Goal: Information Seeking & Learning: Learn about a topic

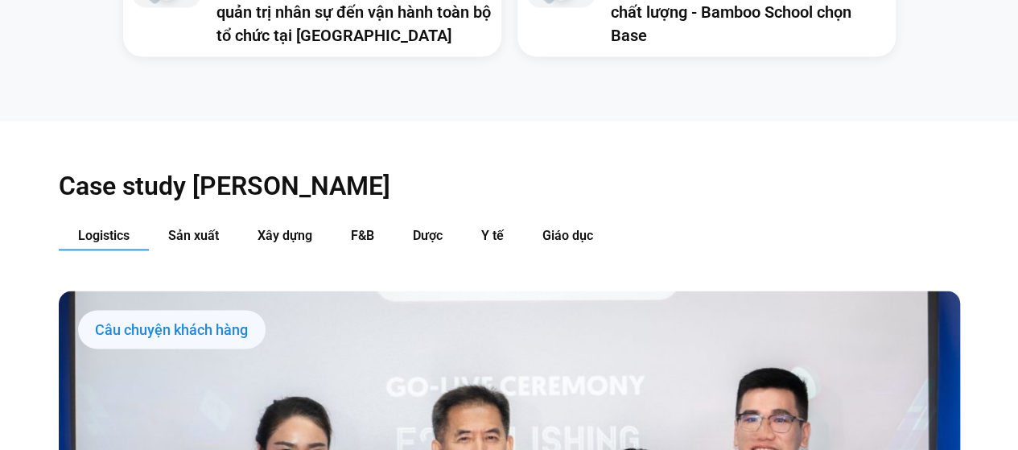
scroll to position [1603, 0]
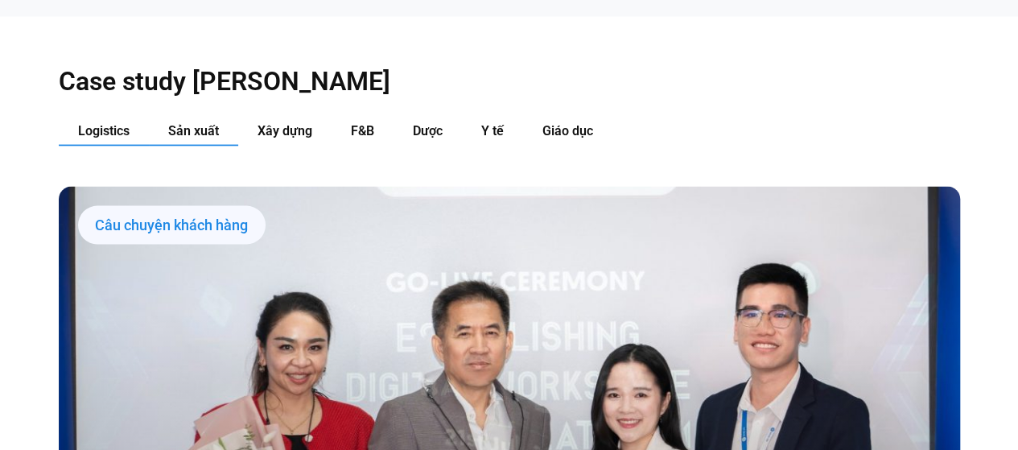
click at [209, 123] on span "Sản xuất" at bounding box center [193, 130] width 51 height 15
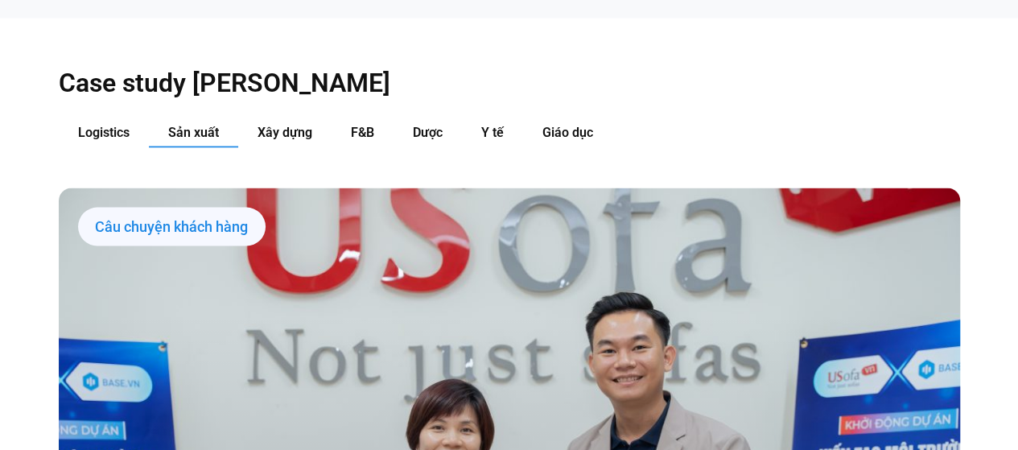
scroll to position [1522, 0]
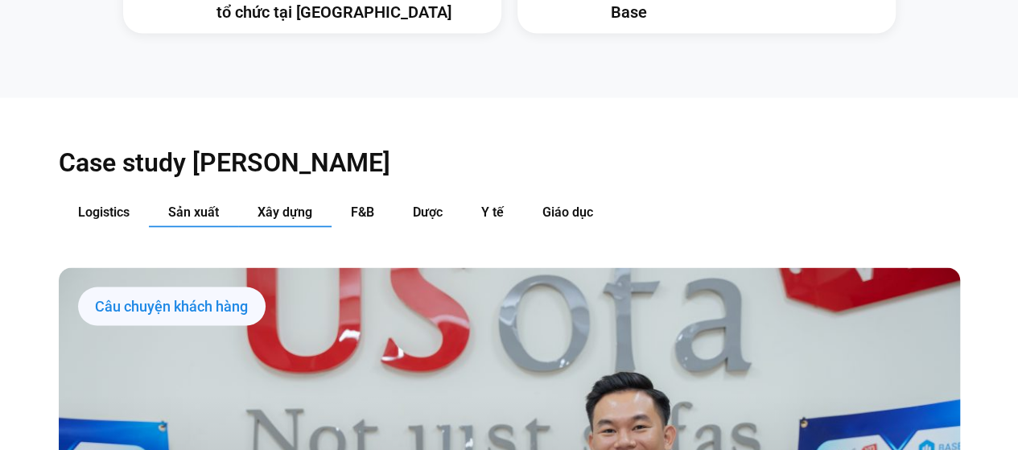
click at [277, 204] on span "Xây dựng" at bounding box center [285, 211] width 55 height 15
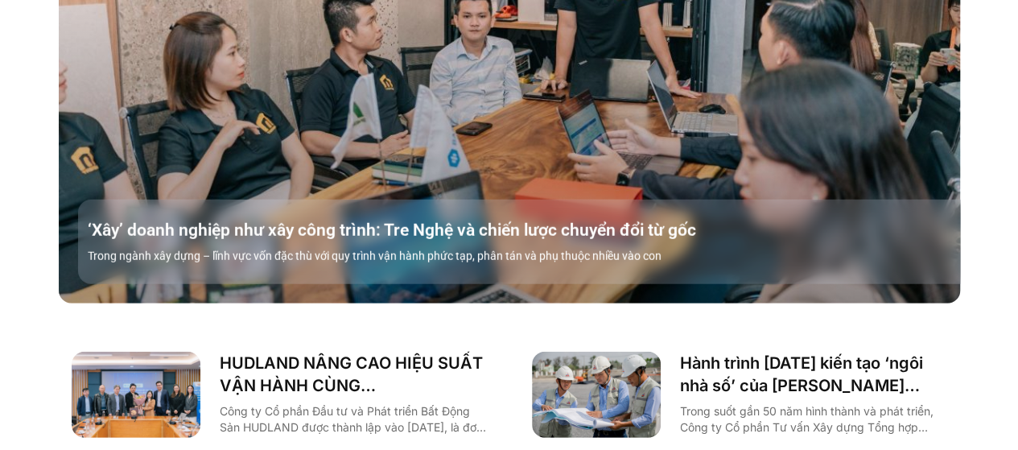
scroll to position [2005, 0]
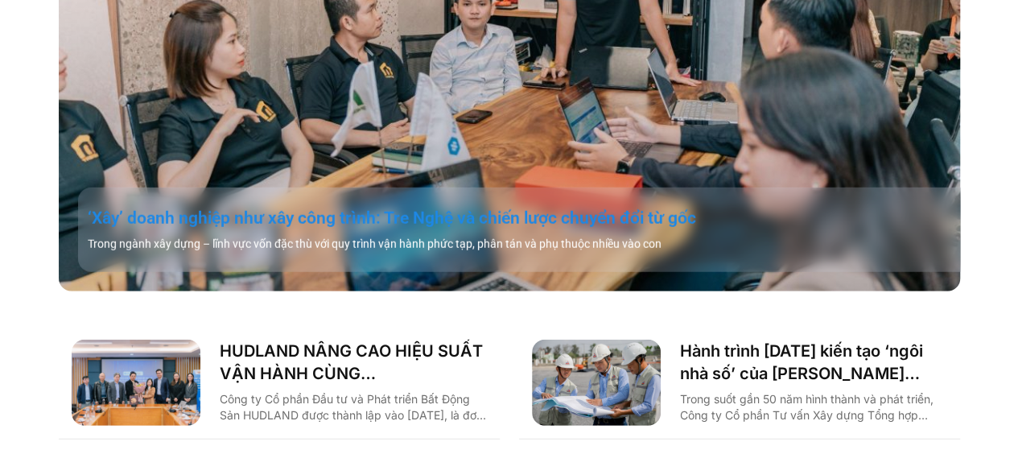
click at [266, 207] on link "‘Xây’ doanh nghiệp như xây công trình: Tre Nghệ và chiến lược chuyển đổi từ gốc" at bounding box center [529, 218] width 882 height 23
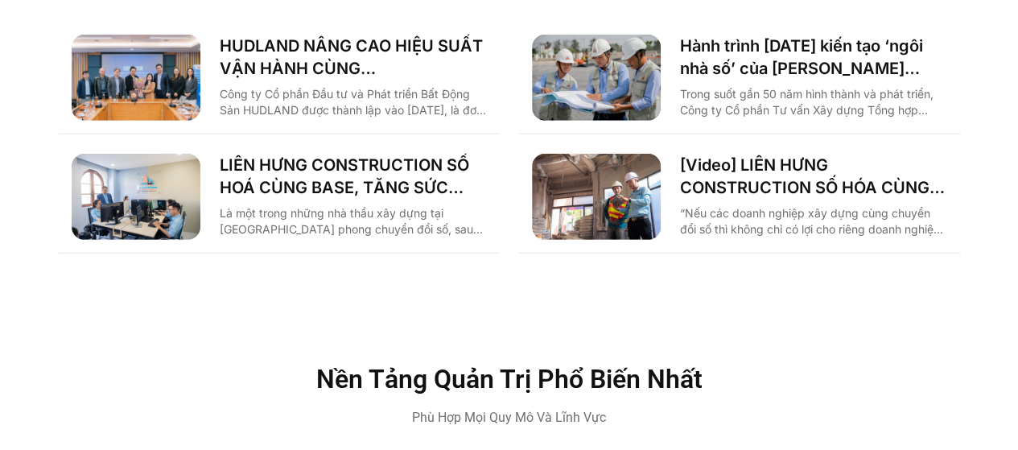
scroll to position [2320, 0]
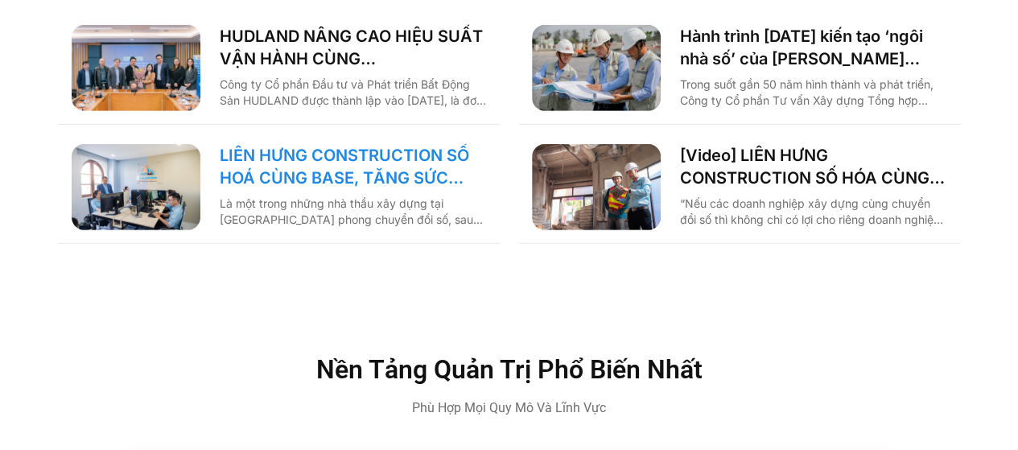
click at [295, 150] on link "LIÊN HƯNG CONSTRUCTION SỐ HOÁ CÙNG BASE, TĂNG SỨC MẠNH NỘI TẠI KHAI PHÁ THỊ TRƯ…" at bounding box center [353, 166] width 267 height 45
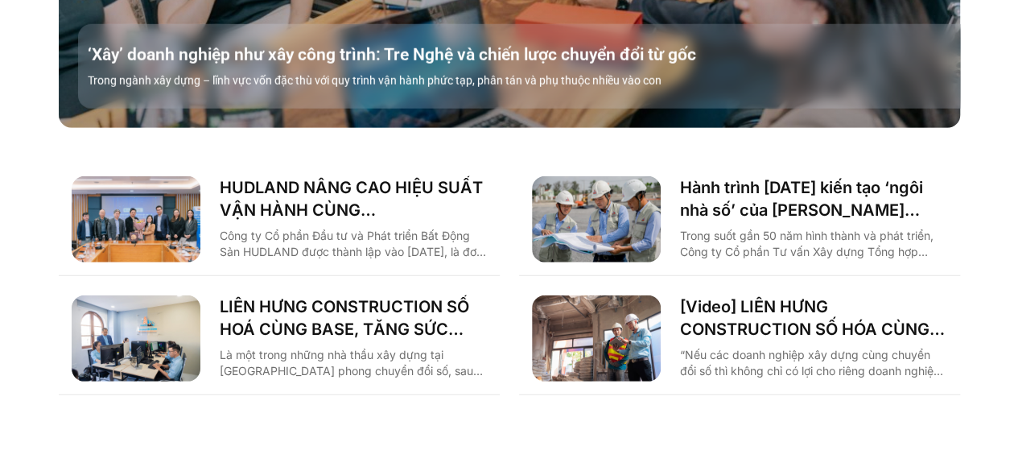
scroll to position [2152, 0]
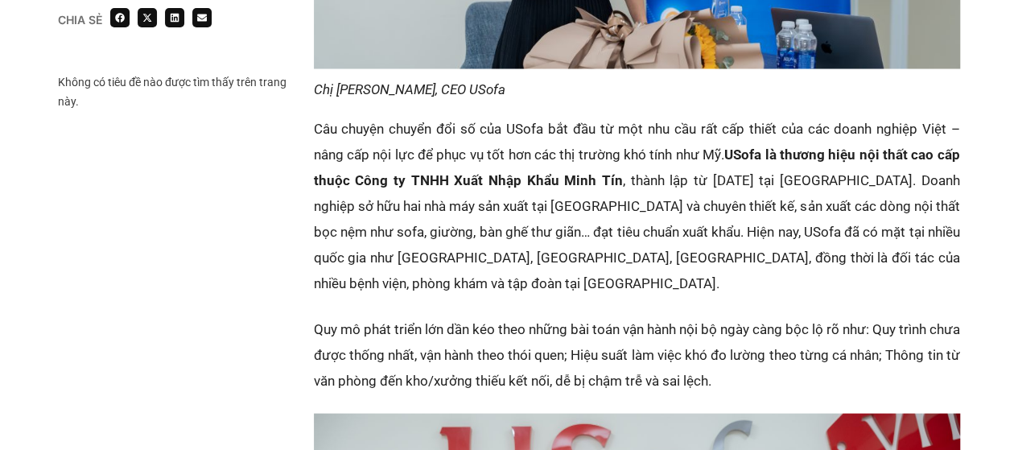
scroll to position [1530, 0]
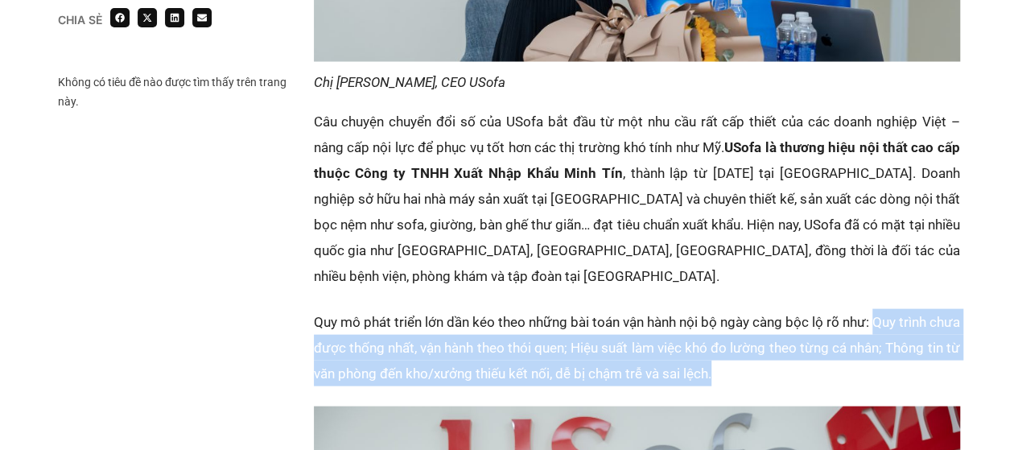
drag, startPoint x: 906, startPoint y: 247, endPoint x: 753, endPoint y: 295, distance: 160.4
click at [753, 309] on p "Quy mô phát triển lớn dần kéo theo những bài toán vận hành nội bộ ngày càng bộc…" at bounding box center [637, 347] width 646 height 77
copy p "Quy trình chưa được thống nhất, vận hành theo thói quen; Hiệu suất làm việc khó…"
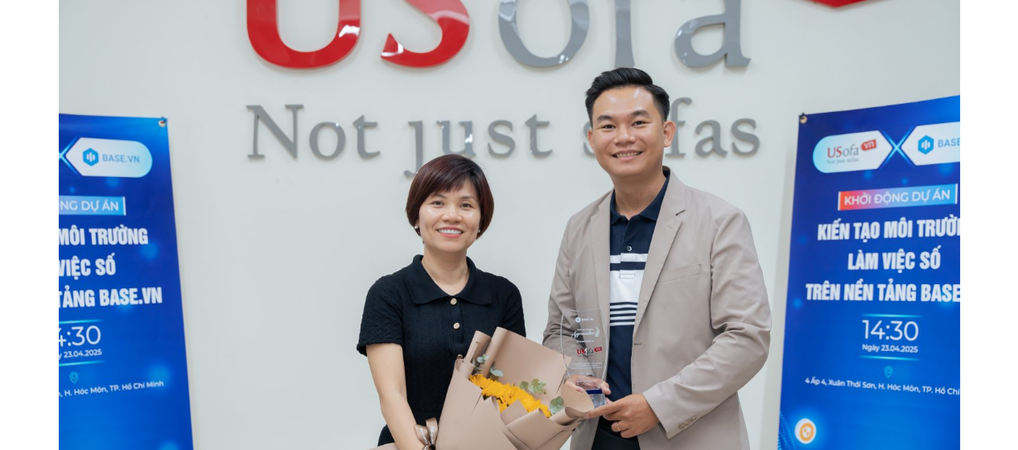
scroll to position [322, 0]
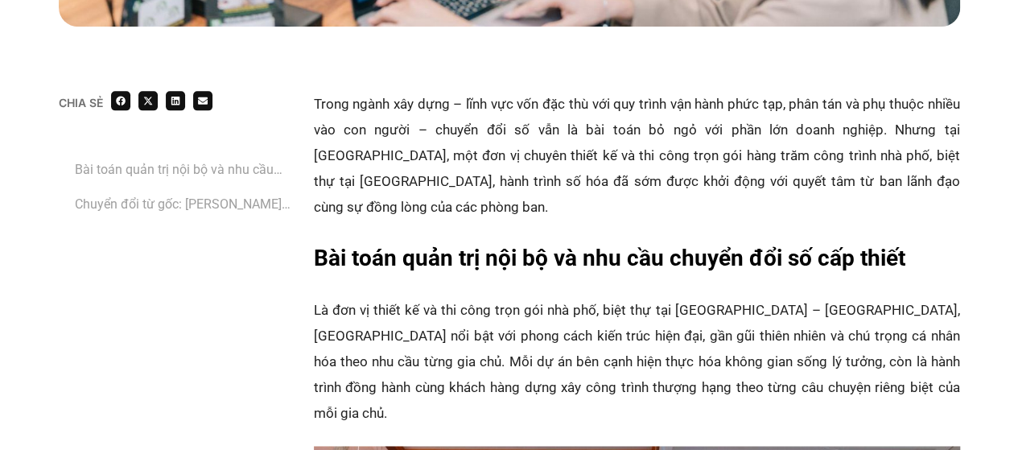
scroll to position [966, 0]
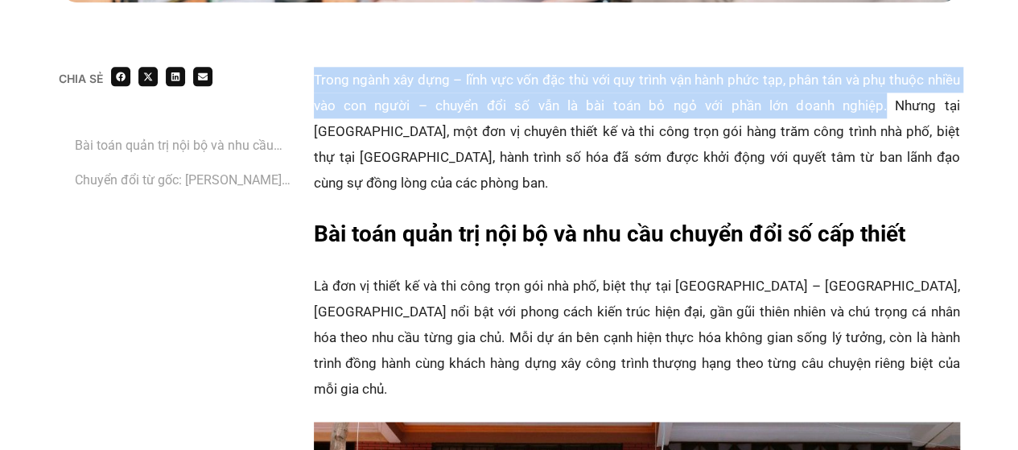
drag, startPoint x: 311, startPoint y: 75, endPoint x: 807, endPoint y: 109, distance: 497.1
copy p "Trong ngành xây dựng – lĩnh vực vốn đặc thù với quy trình vận hành phức tạp, ph…"
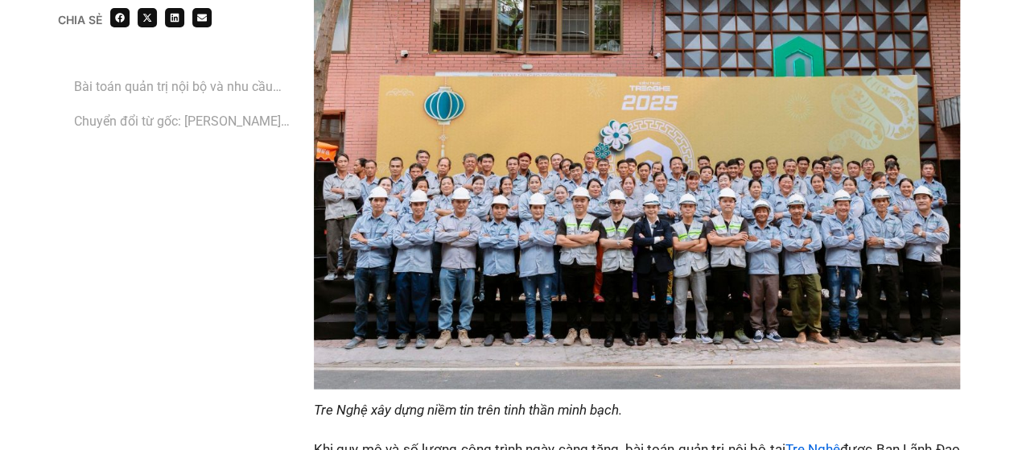
scroll to position [1691, 0]
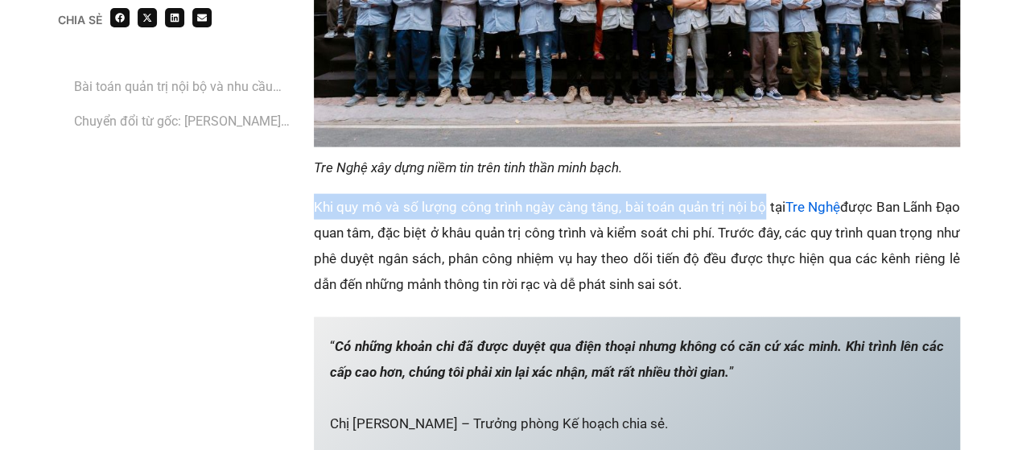
drag, startPoint x: 312, startPoint y: 149, endPoint x: 779, endPoint y: 163, distance: 467.1
copy p "Khi quy mô và số lượng công trình ngày càng tăng, bài toán quản trị nội bộ"
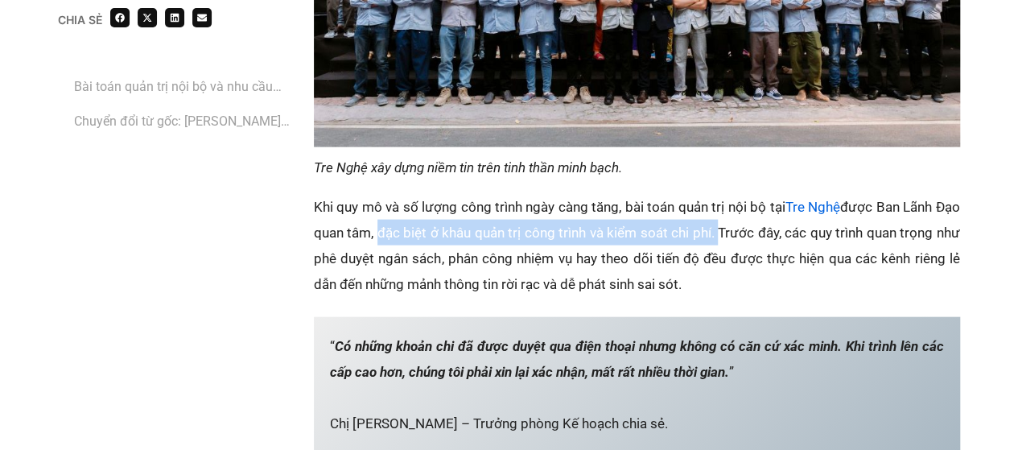
drag, startPoint x: 407, startPoint y: 179, endPoint x: 745, endPoint y: 188, distance: 337.4
click at [745, 194] on p "Khi quy mô và số lượng công trình ngày càng tăng, bài toán quản trị nội bộ tại …" at bounding box center [637, 245] width 646 height 103
copy p "đặc biệt ở khâu quản trị công trình và kiểm soát chi phí."
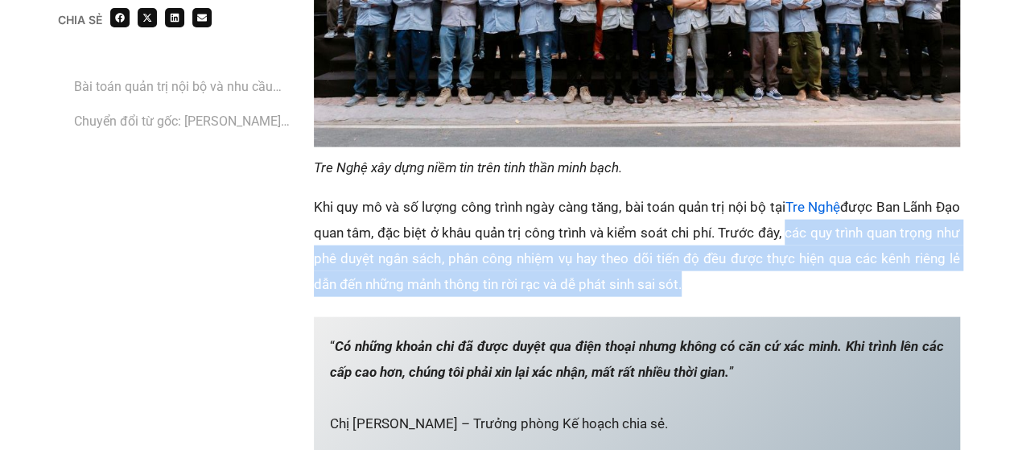
drag, startPoint x: 815, startPoint y: 182, endPoint x: 767, endPoint y: 232, distance: 68.9
click at [767, 232] on p "Khi quy mô và số lượng công trình ngày càng tăng, bài toán quản trị nội bộ tại …" at bounding box center [637, 245] width 646 height 103
copy p "các quy trình quan trọng như phê duyệt ngân sách, phân công nhiệm vụ hay theo d…"
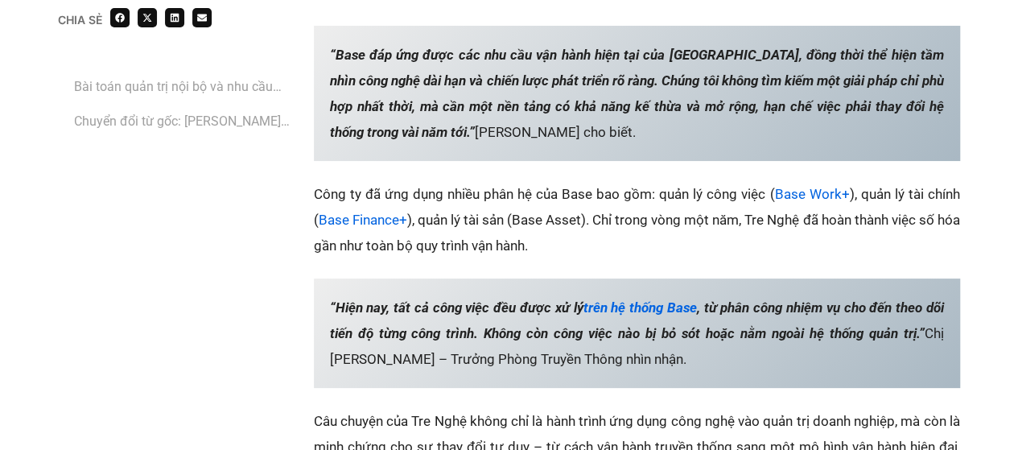
scroll to position [3220, 0]
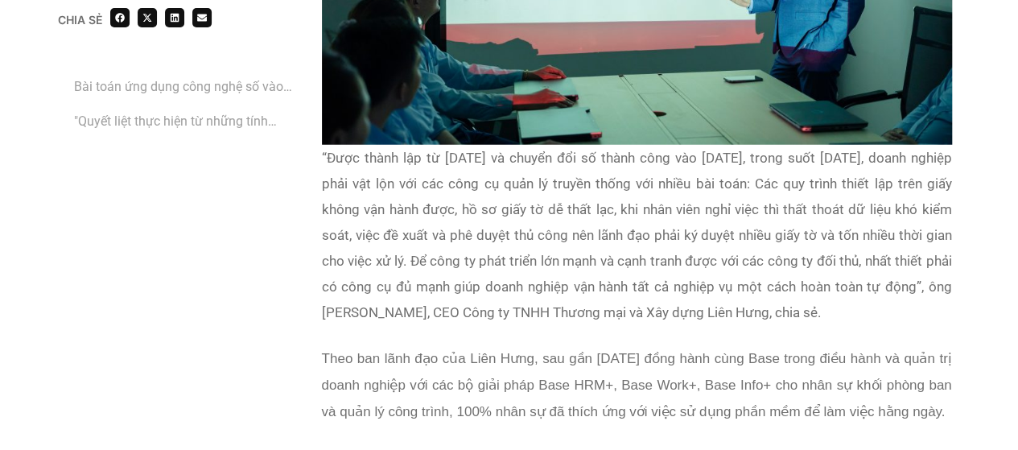
scroll to position [2093, 0]
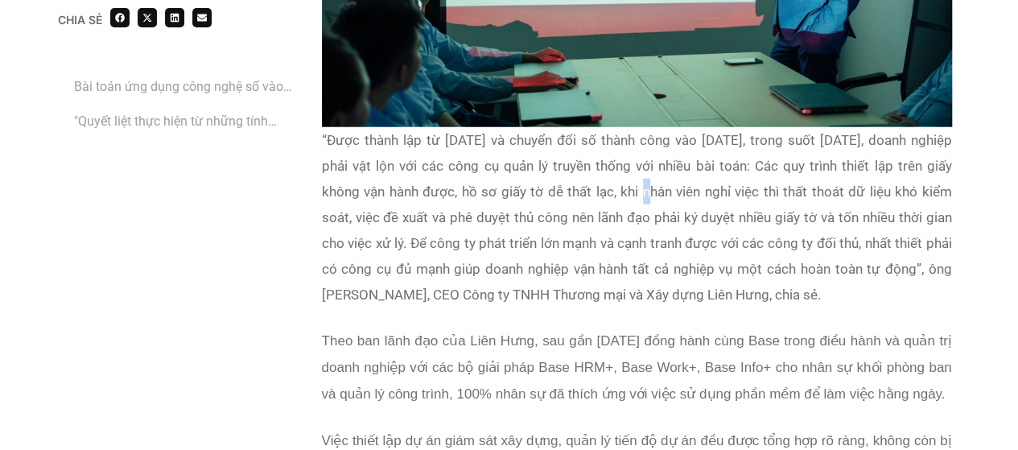
drag, startPoint x: 655, startPoint y: 157, endPoint x: 667, endPoint y: 166, distance: 15.0
click at [667, 166] on p "“Được thành lập từ năm 2016 và chuyển đổi số thành công vào năm 2021, trong suố…" at bounding box center [637, 217] width 630 height 180
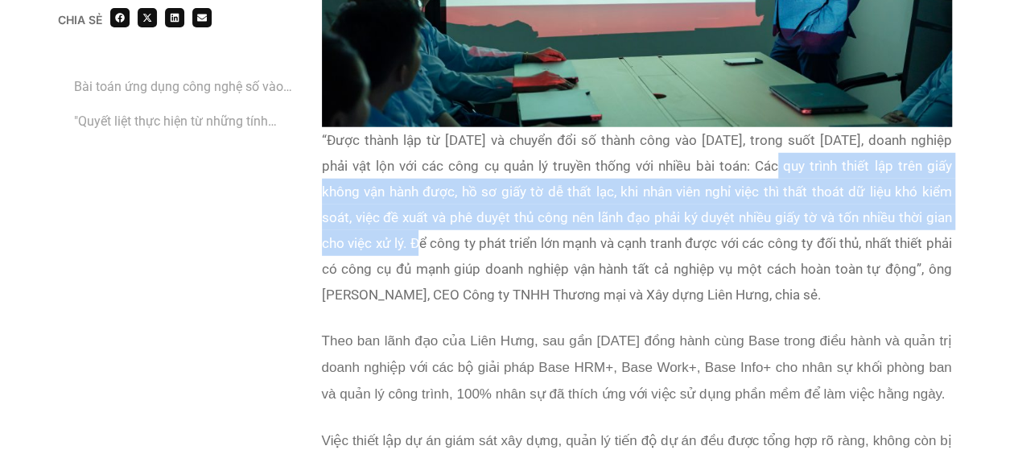
drag, startPoint x: 791, startPoint y: 132, endPoint x: 431, endPoint y: 213, distance: 368.0
click at [431, 213] on p "“Được thành lập từ năm 2016 và chuyển đổi số thành công vào năm 2021, trong suố…" at bounding box center [637, 217] width 630 height 180
copy p "Các quy trình thiết lập trên giấy không vận hành được, hồ sơ giấy tờ dễ thất lạ…"
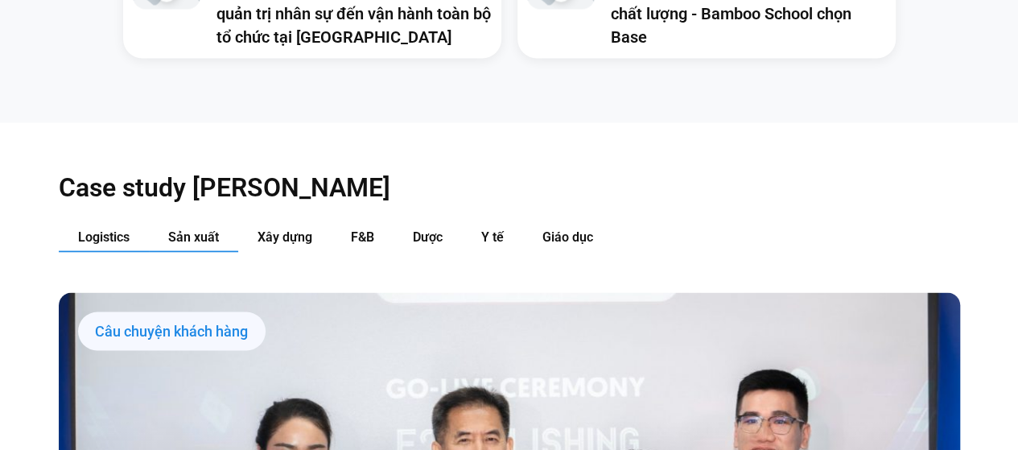
scroll to position [1522, 0]
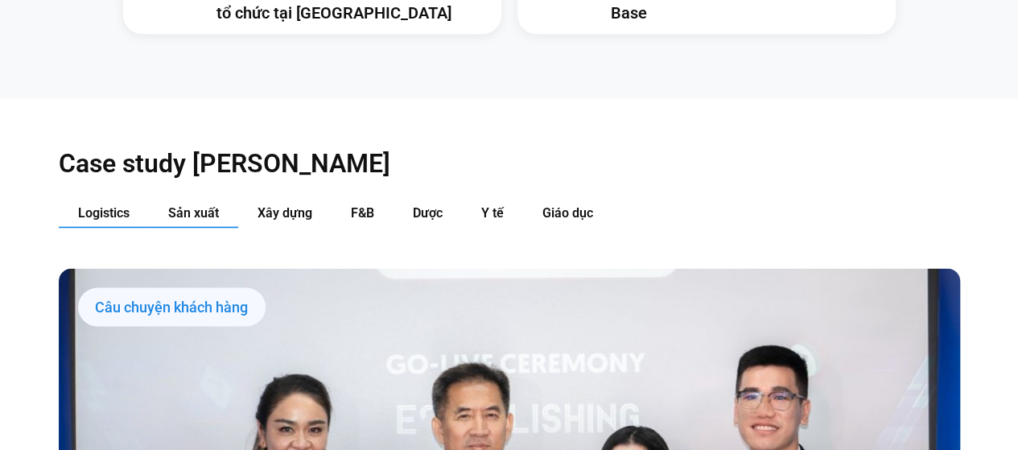
click at [177, 204] on span "Sản xuất" at bounding box center [193, 211] width 51 height 15
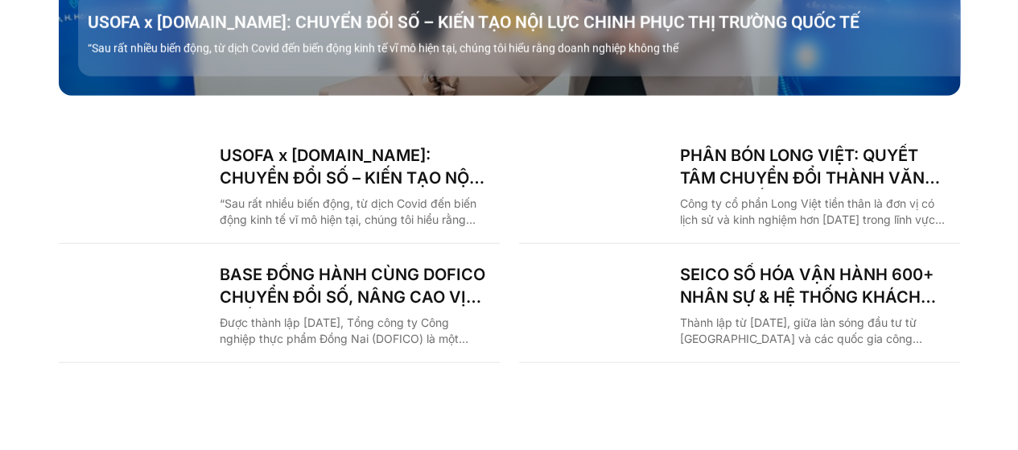
scroll to position [2166, 0]
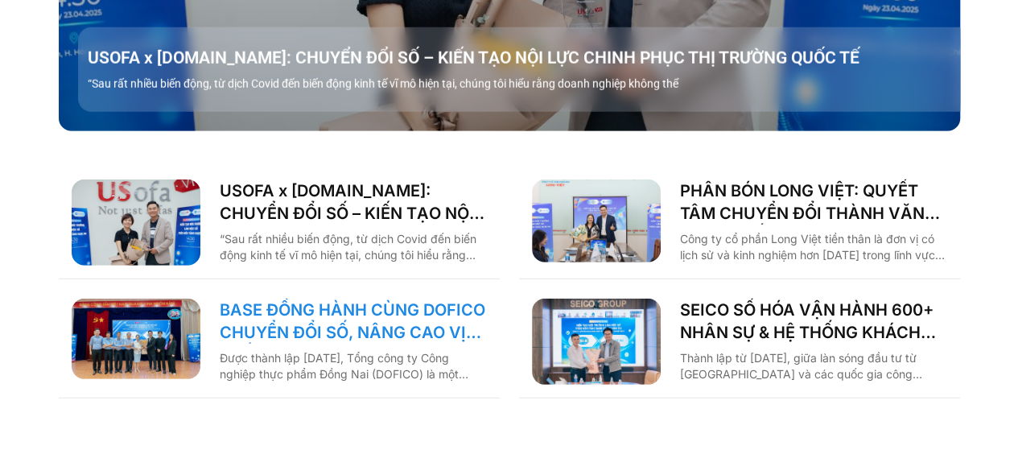
click at [345, 299] on link "BASE ĐỒNG HÀNH CÙNG DOFICO CHUYỂN ĐỔI SỐ, NÂNG CAO VỊ THẾ DOANH NGHIỆP VIỆT" at bounding box center [353, 321] width 267 height 45
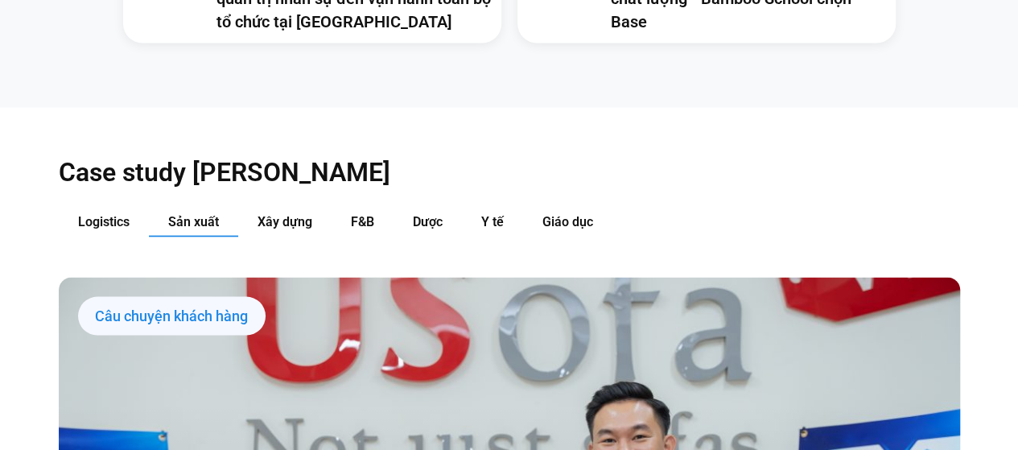
scroll to position [1435, 0]
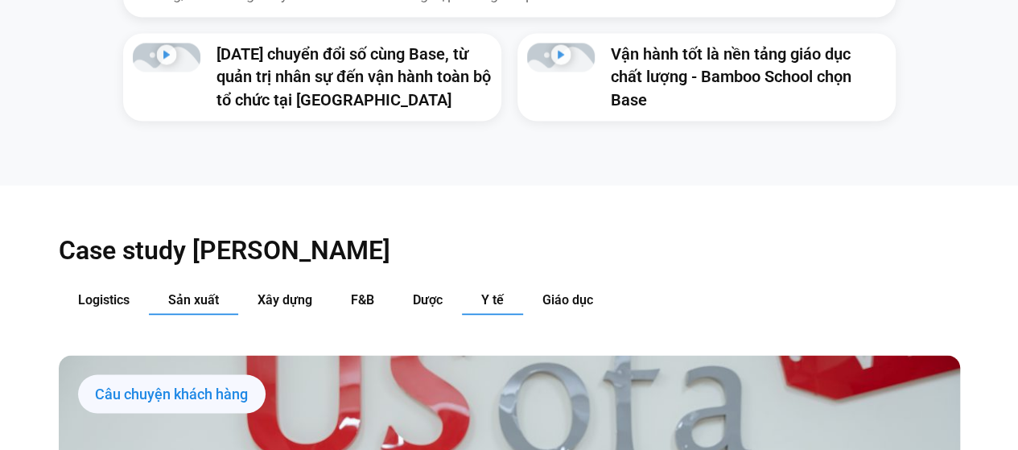
click at [493, 291] on span "Y tế" at bounding box center [492, 298] width 23 height 15
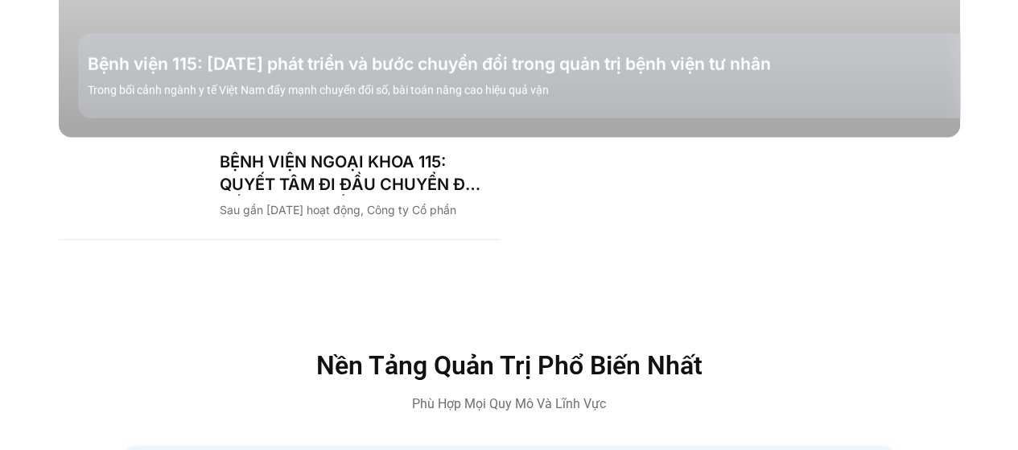
scroll to position [1998, 0]
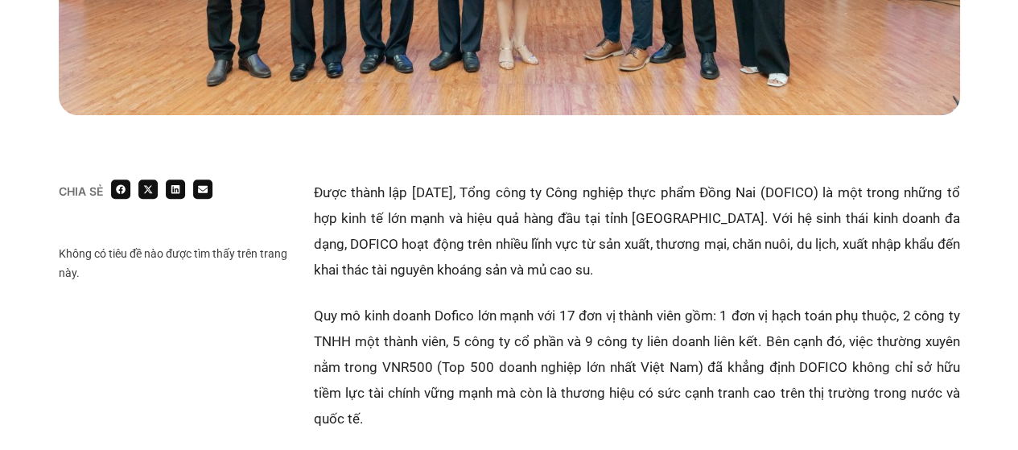
scroll to position [805, 0]
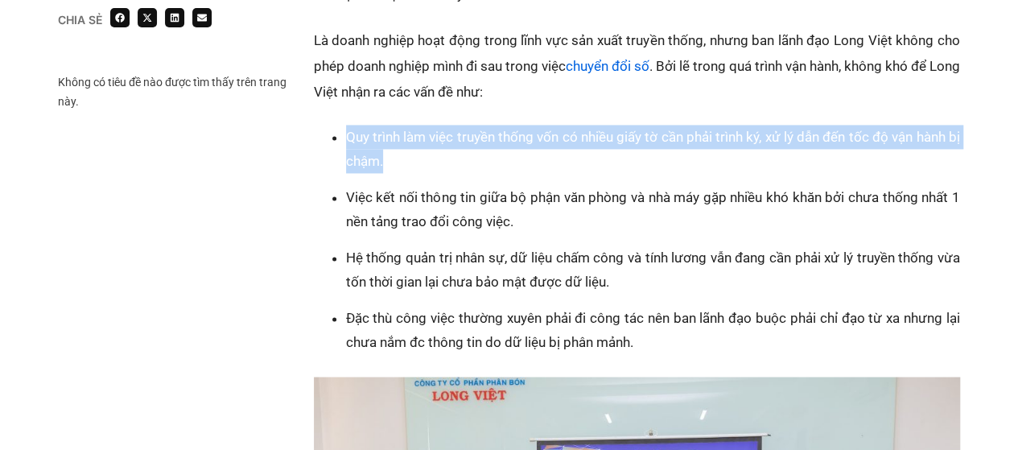
drag, startPoint x: 340, startPoint y: 128, endPoint x: 407, endPoint y: 154, distance: 72.4
click at [407, 154] on ul "Quy trình làm việc truyền thống vốn có nhiều giấy tờ cần phải trình ký, xử lý d…" at bounding box center [645, 239] width 630 height 229
copy li "Quy trình làm việc truyền thống vốn có nhiều giấy tờ cần phải trình ký, xử lý d…"
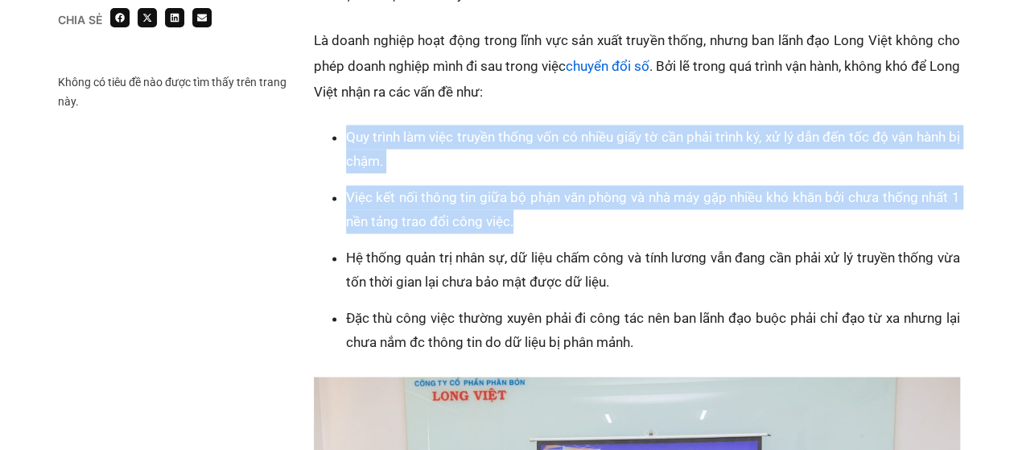
drag, startPoint x: 514, startPoint y: 218, endPoint x: 344, endPoint y: 134, distance: 189.7
click at [344, 134] on ul "Quy trình làm việc truyền thống vốn có nhiều giấy tờ cần phải trình ký, xử lý d…" at bounding box center [645, 239] width 630 height 229
copy ul "Quy trình làm việc truyền thống vốn có nhiều giấy tờ cần phải trình ký, xử lý d…"
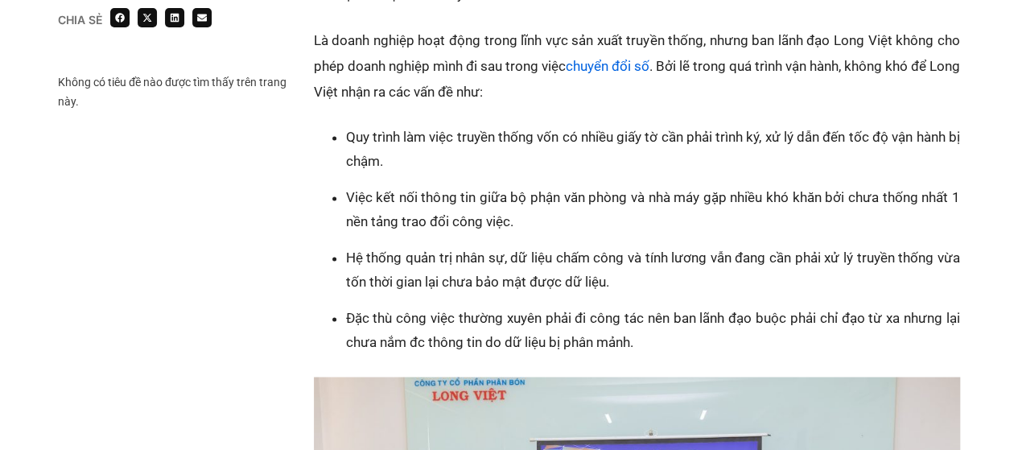
click at [501, 329] on li "Đặc thù công việc thường xuyên phải đi công tác nên ban lãnh đạo buộc phải chỉ …" at bounding box center [653, 330] width 614 height 48
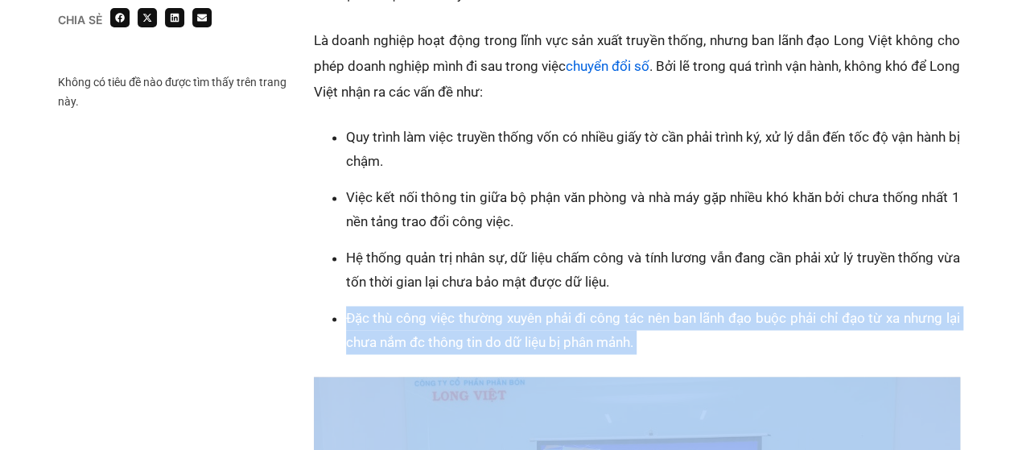
click at [501, 329] on li "Đặc thù công việc thường xuyên phải đi công tác nên ban lãnh đạo buộc phải chỉ …" at bounding box center [653, 330] width 614 height 48
copy div "Đặc thù công việc thường xuyên phải đi công tác nên ban lãnh đạo buộc phải chỉ …"
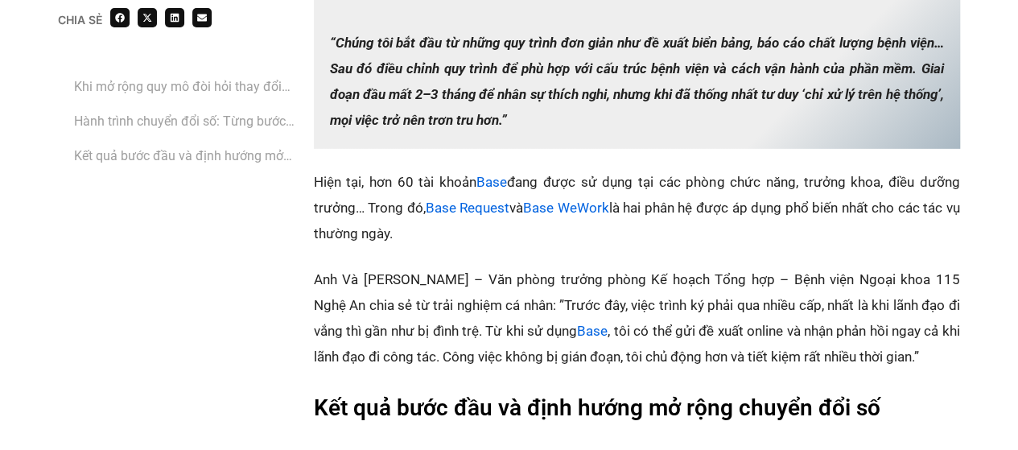
scroll to position [2496, 0]
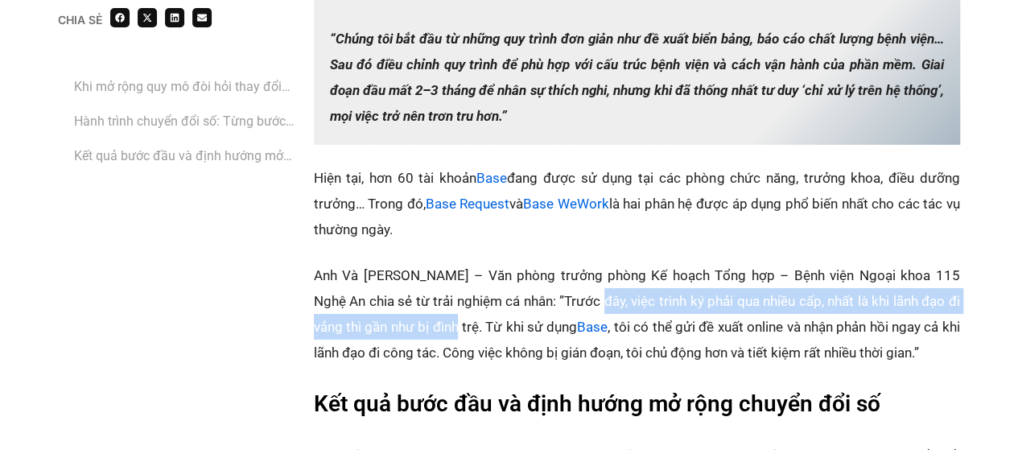
drag, startPoint x: 579, startPoint y: 276, endPoint x: 436, endPoint y: 309, distance: 147.0
click at [436, 309] on p "‏Anh Và [PERSON_NAME] – Văn phòng trưởng phòng Kế hoạch Tổng hợp – Bệnh viện Ng…" at bounding box center [637, 313] width 646 height 103
copy p "việc trình ký phải qua nhiều cấp, nhất là khi lãnh đạo đi vắng thì gần như bị đ…"
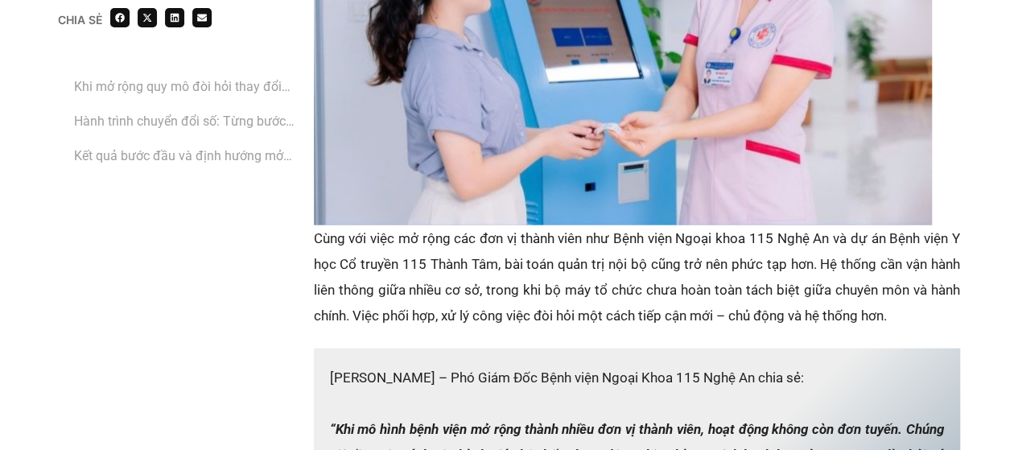
scroll to position [1610, 0]
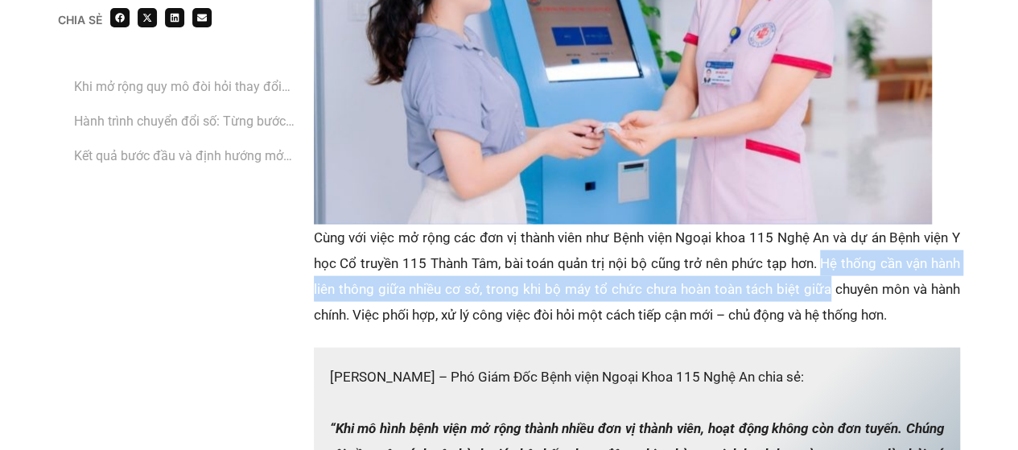
drag, startPoint x: 821, startPoint y: 236, endPoint x: 826, endPoint y: 268, distance: 32.6
click at [826, 268] on p "‏Cùng với việc mở rộng các đơn vị thành viên như Bệnh viện Ngoại khoa 115 Nghệ …" at bounding box center [637, 276] width 646 height 103
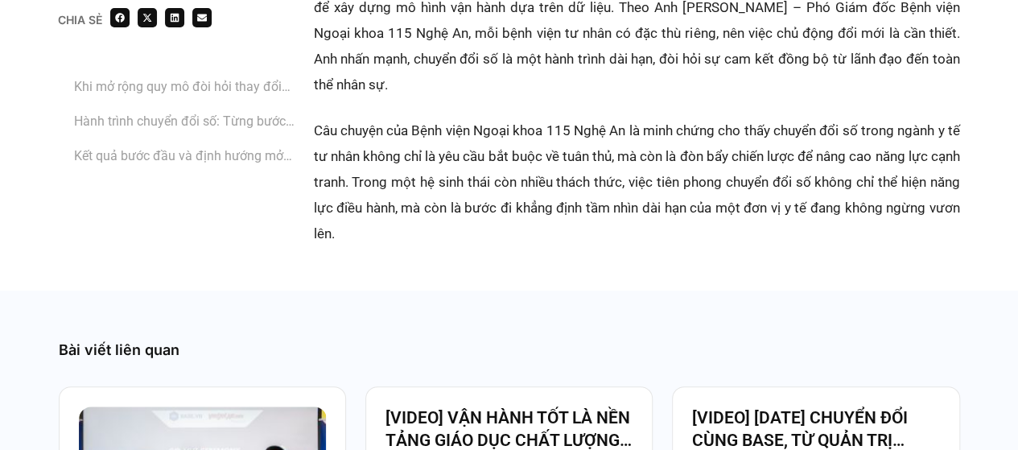
scroll to position [3140, 0]
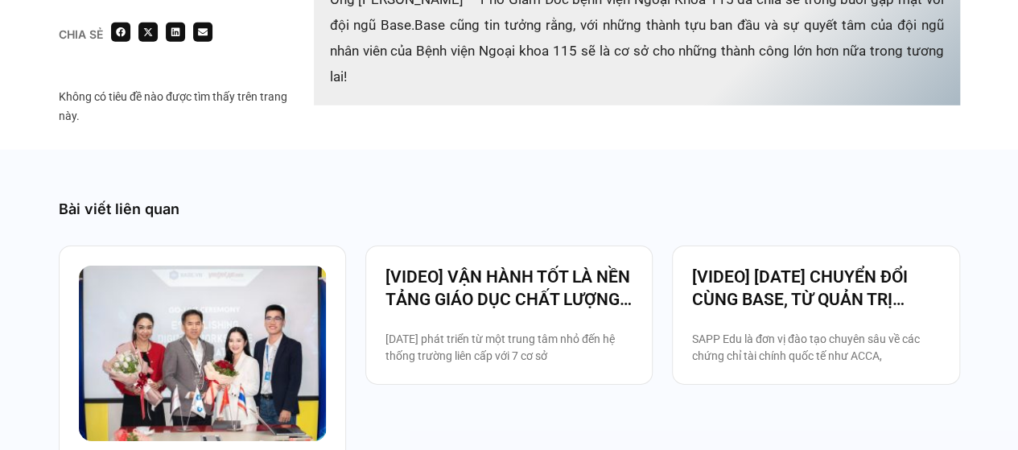
scroll to position [2657, 0]
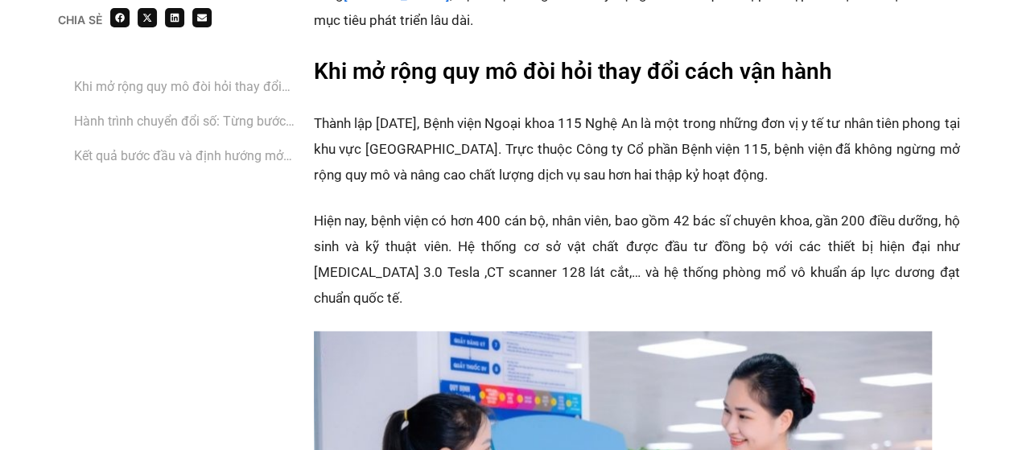
scroll to position [1530, 0]
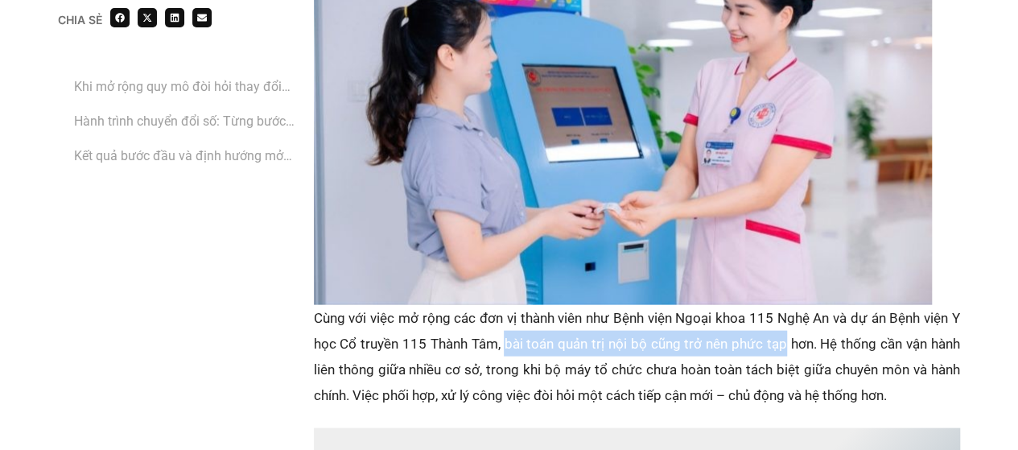
drag, startPoint x: 506, startPoint y: 318, endPoint x: 786, endPoint y: 322, distance: 280.2
click at [786, 322] on p "‏Cùng với việc mở rộng các đơn vị thành viên như Bệnh viện Ngoại khoa 115 Nghệ …" at bounding box center [637, 356] width 646 height 103
copy p "bài toán quản trị nội bộ cũng trở nên phức tạp"
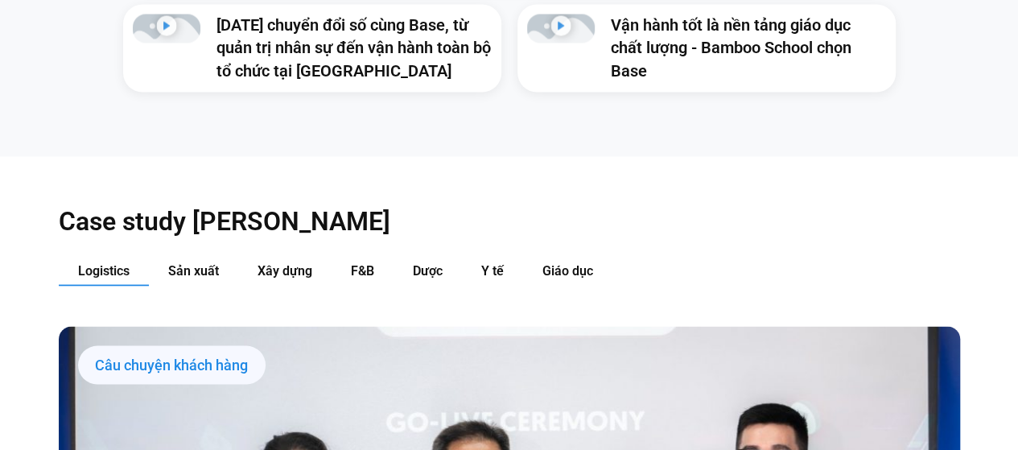
scroll to position [1522, 0]
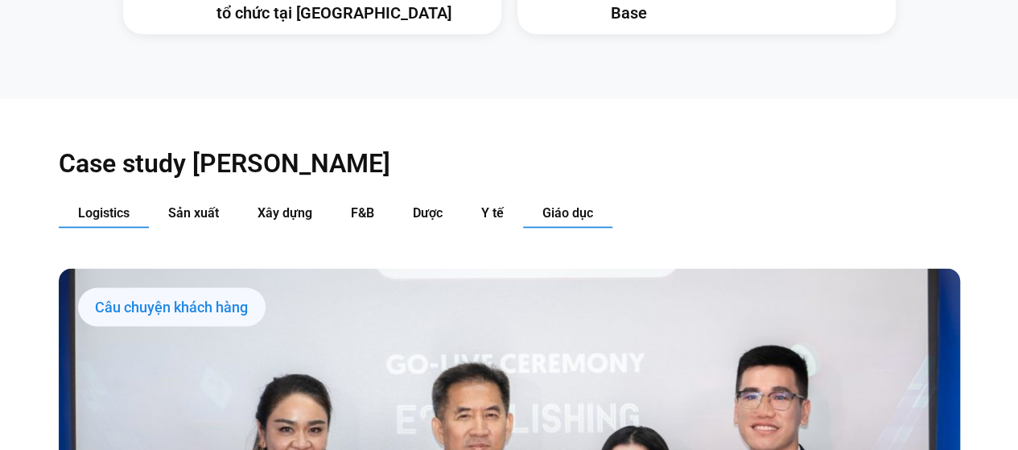
click at [560, 204] on span "Giáo dục" at bounding box center [568, 211] width 51 height 15
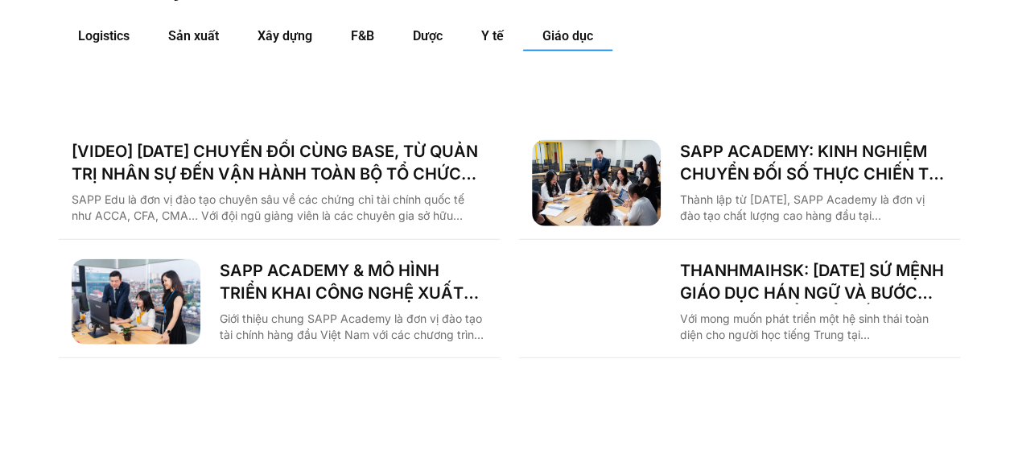
scroll to position [1683, 0]
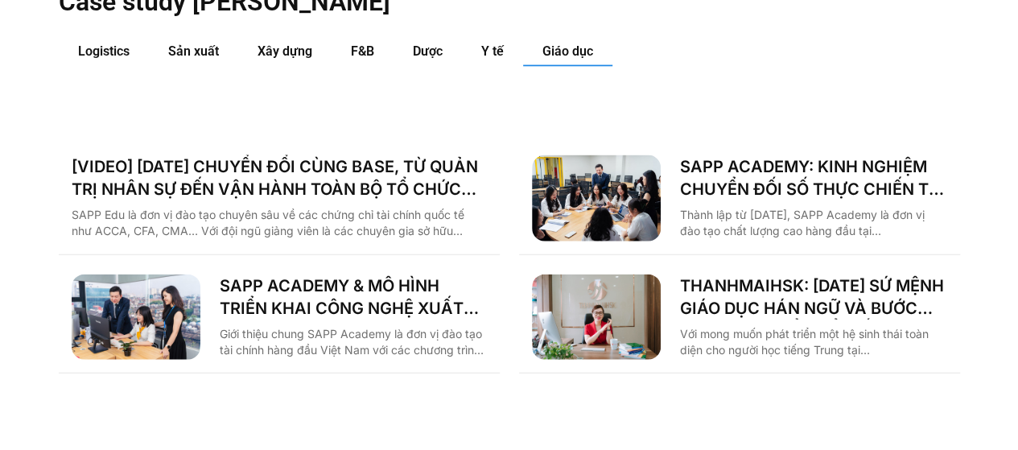
drag, startPoint x: 700, startPoint y: 295, endPoint x: 673, endPoint y: 273, distance: 35.5
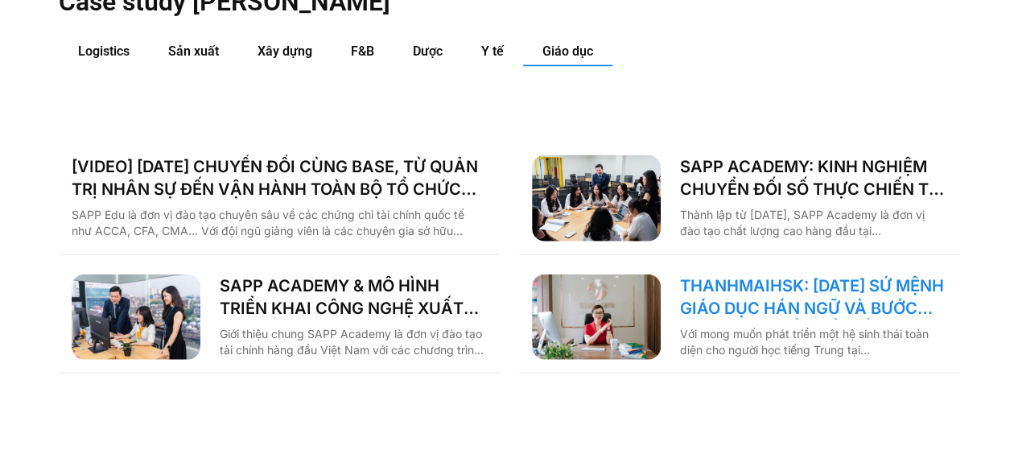
drag, startPoint x: 673, startPoint y: 273, endPoint x: 725, endPoint y: 278, distance: 51.7
click at [725, 278] on link "THANHMAIHSK: [DATE] SỨ MỆNH GIÁO DỤC HÁN NGỮ VÀ BƯỚC NGOẶT CHUYỂN ĐỔI SỐ" at bounding box center [813, 297] width 267 height 45
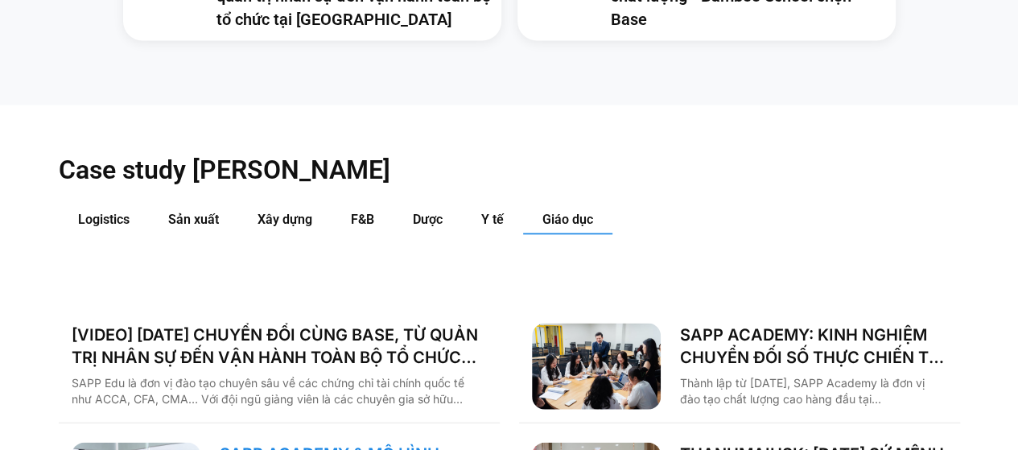
scroll to position [1435, 0]
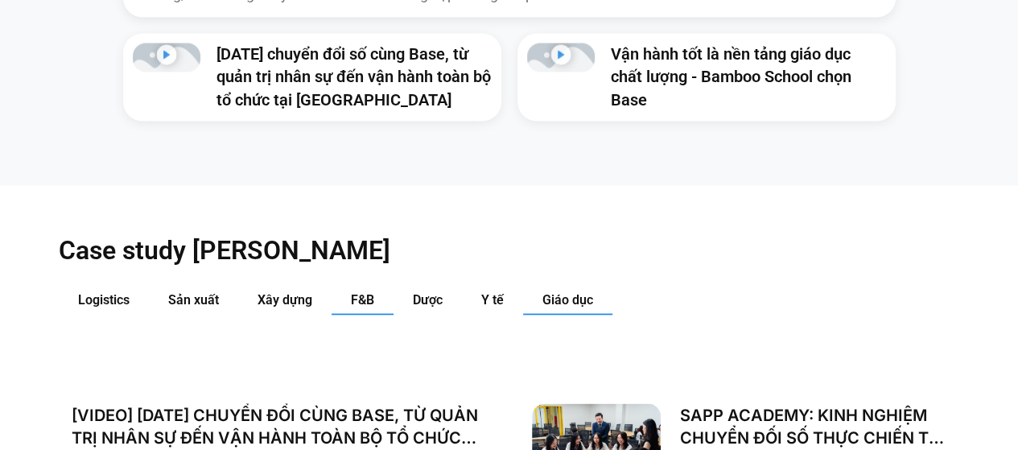
click at [350, 285] on button "F&B" at bounding box center [363, 300] width 62 height 30
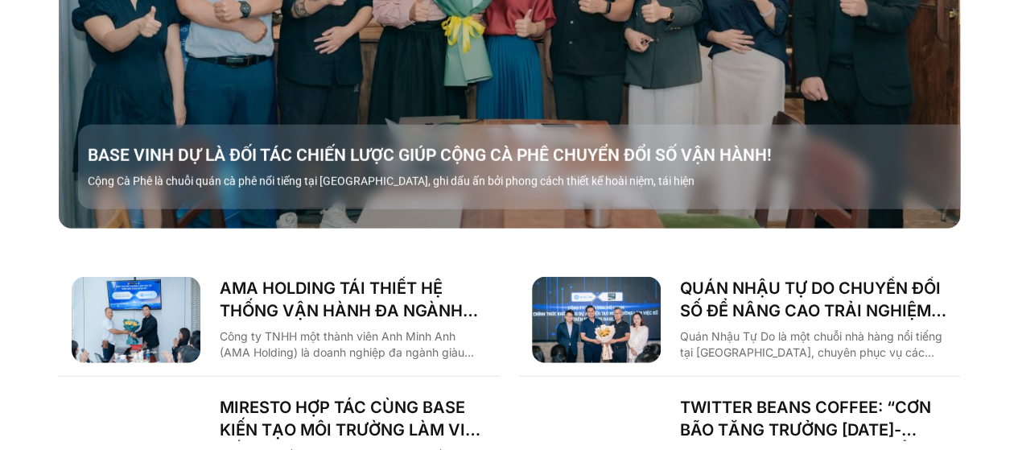
scroll to position [2159, 0]
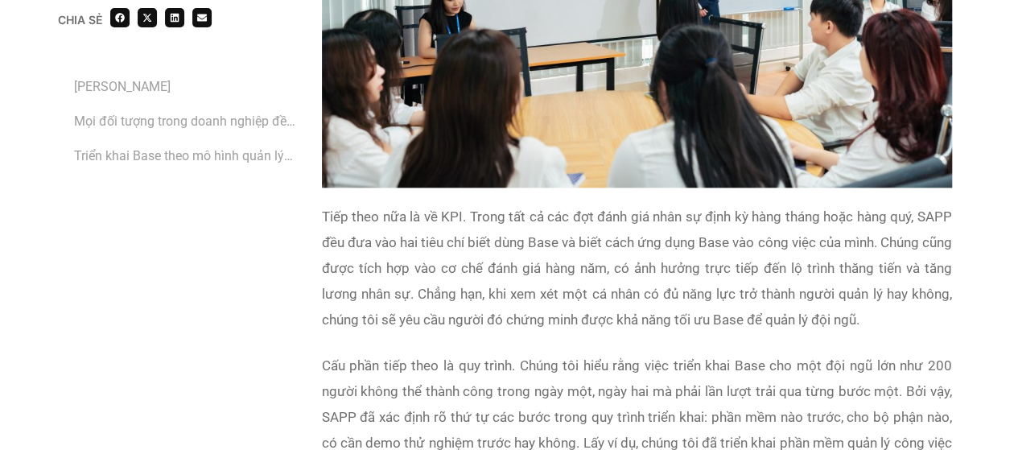
scroll to position [7648, 0]
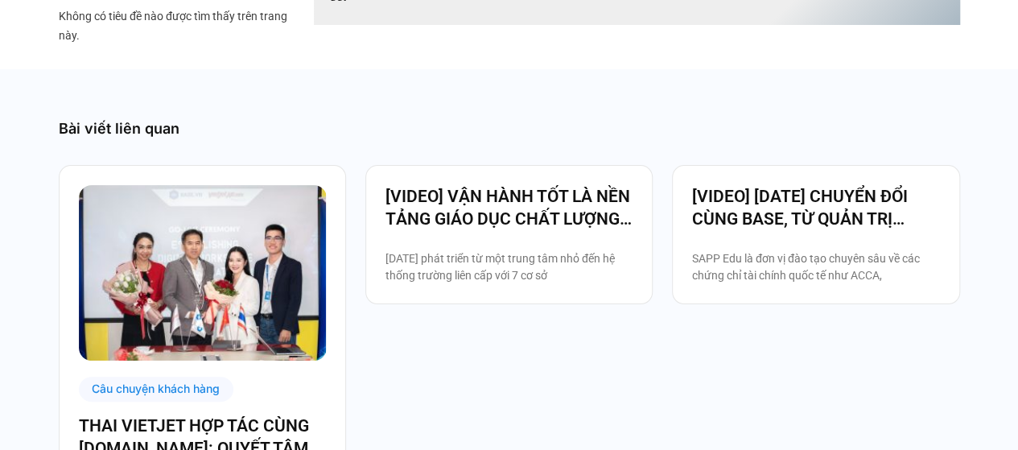
scroll to position [3059, 0]
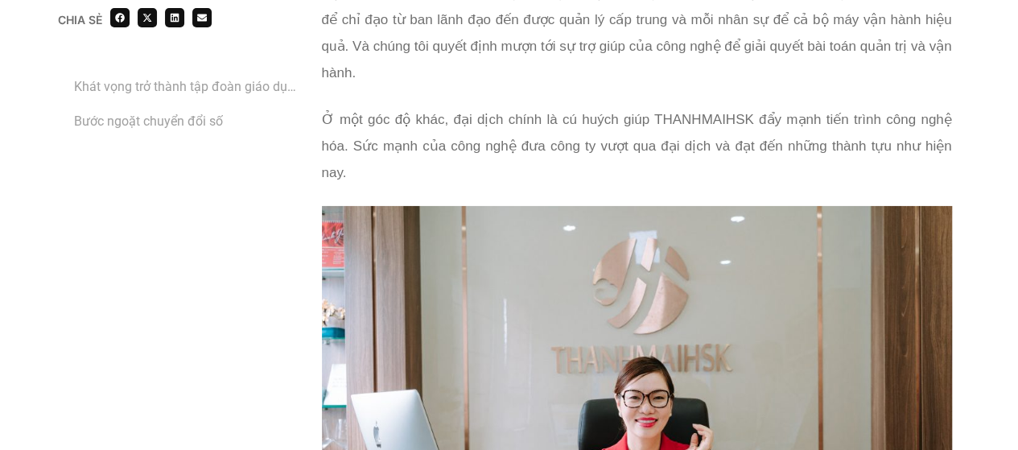
scroll to position [2415, 0]
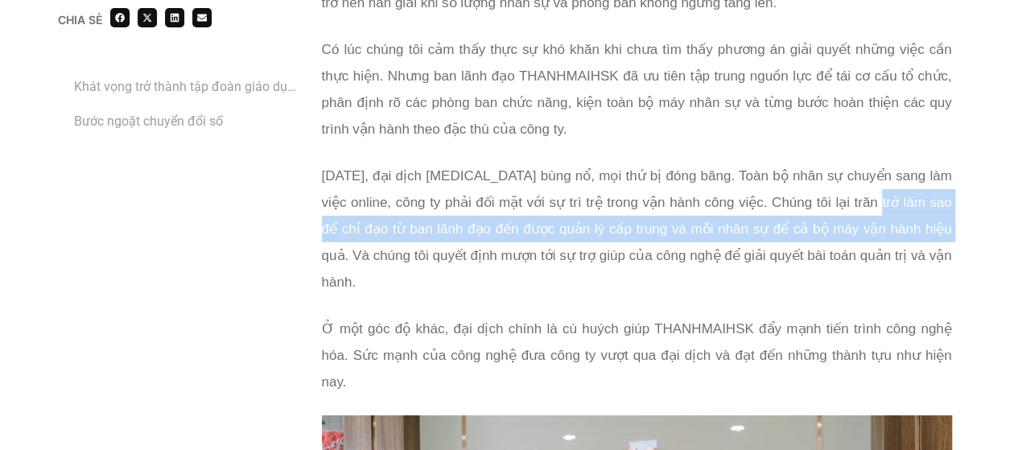
drag, startPoint x: 862, startPoint y: 114, endPoint x: 931, endPoint y: 141, distance: 73.7
click at [931, 168] on span "Năm 2020, đại dịch Covid-19 bùng nổ, mọi thứ bị đóng băng. Toàn bộ nhân sự chuy…" at bounding box center [637, 229] width 630 height 122
copy span "làm sao để chỉ đạo từ ban lãnh đạo đến được quản lý cấp trung và mỗi nhân sự để…"
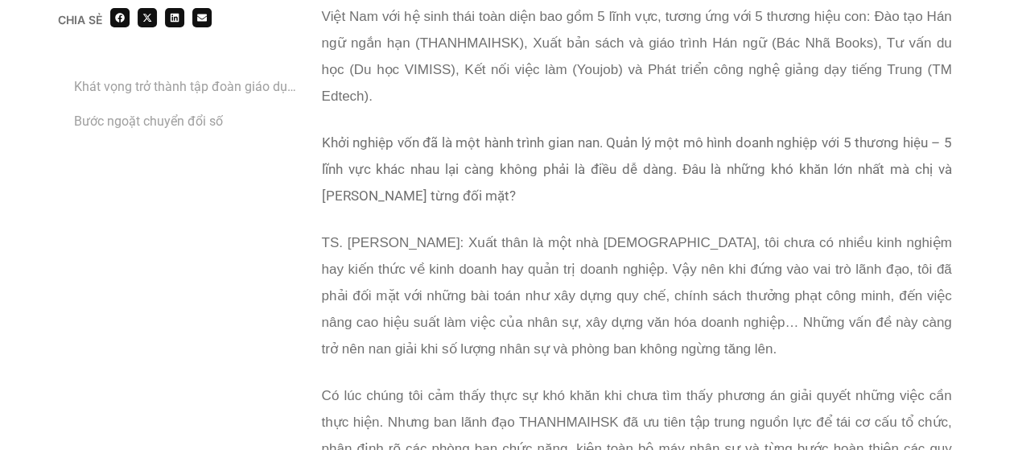
scroll to position [2093, 0]
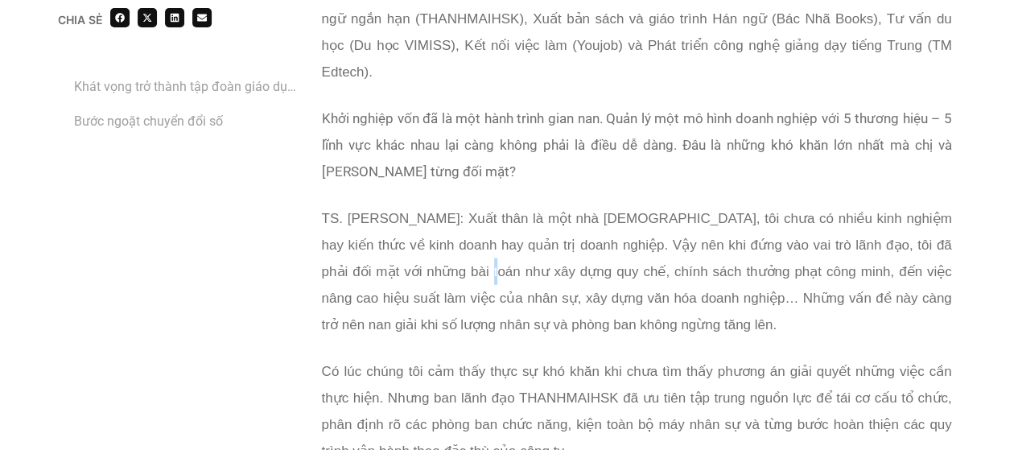
click at [411, 211] on span "TS. Trần Thị Thanh Mai: Xuất thân là một nhà giáo, tôi chưa có nhiều kinh nghiệ…" at bounding box center [637, 272] width 630 height 122
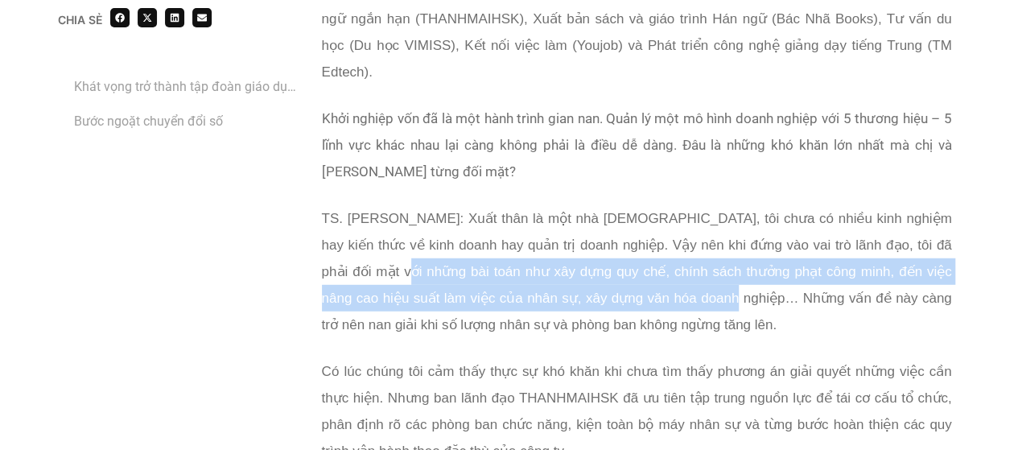
drag, startPoint x: 322, startPoint y: 192, endPoint x: 655, endPoint y: 216, distance: 334.2
click at [655, 216] on span "TS. Trần Thị Thanh Mai: Xuất thân là một nhà giáo, tôi chưa có nhiều kinh nghiệ…" at bounding box center [637, 272] width 630 height 122
copy span "bài toán như xây dựng quy chế, chính sách thưởng phạt công minh, đến việc nâng …"
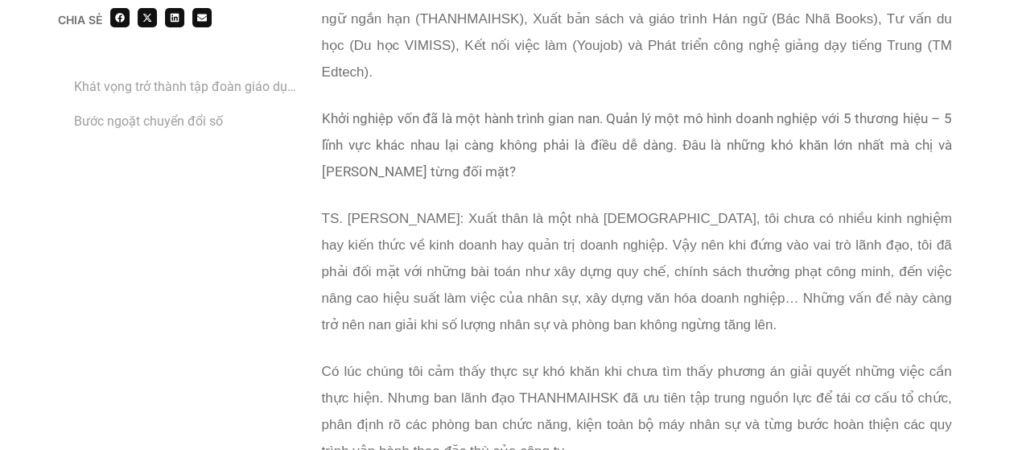
click at [650, 246] on p "TS. Trần Thị Thanh Mai: Xuất thân là một nhà giáo, tôi chưa có nhiều kinh nghiệ…" at bounding box center [637, 271] width 630 height 133
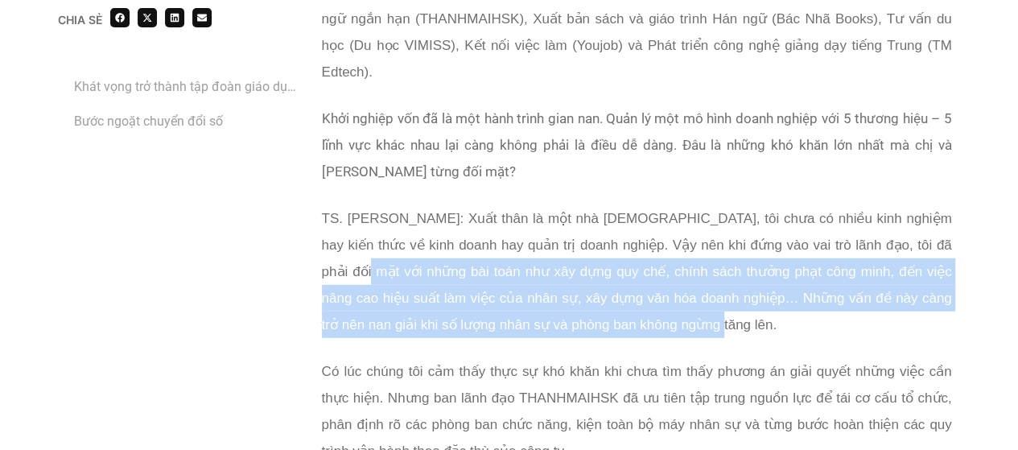
drag, startPoint x: 648, startPoint y: 249, endPoint x: 915, endPoint y: 159, distance: 281.3
click at [915, 205] on p "TS. Trần Thị Thanh Mai: Xuất thân là một nhà giáo, tôi chưa có nhiều kinh nghiệ…" at bounding box center [637, 271] width 630 height 133
copy span "những bài toán như xây dựng quy chế, chính sách thưởng phạt công minh, đến việc…"
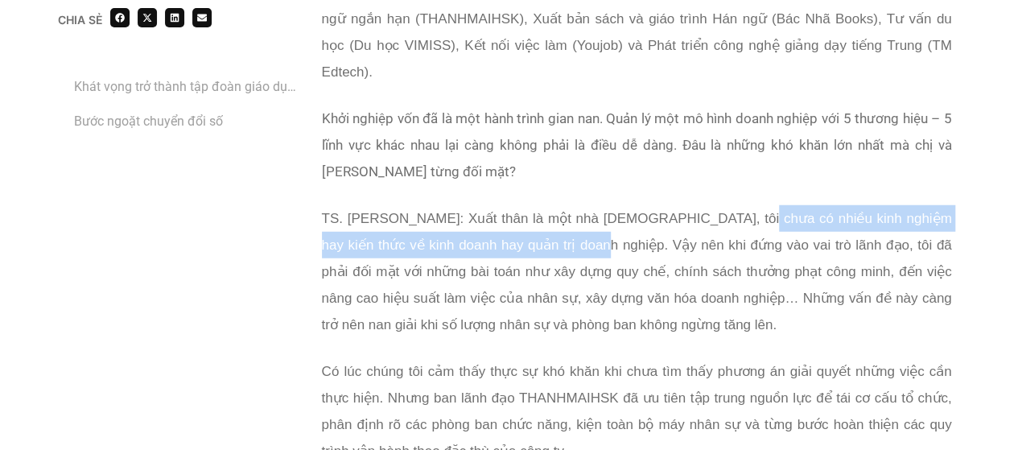
drag, startPoint x: 709, startPoint y: 145, endPoint x: 528, endPoint y: 171, distance: 183.0
click at [528, 211] on span "TS. Trần Thị Thanh Mai: Xuất thân là một nhà giáo, tôi chưa có nhiều kinh nghiệ…" at bounding box center [637, 272] width 630 height 122
copy span "nhiều kinh nghiệm hay kiến thức về kinh doanh hay quản trị doanh nghiệp."
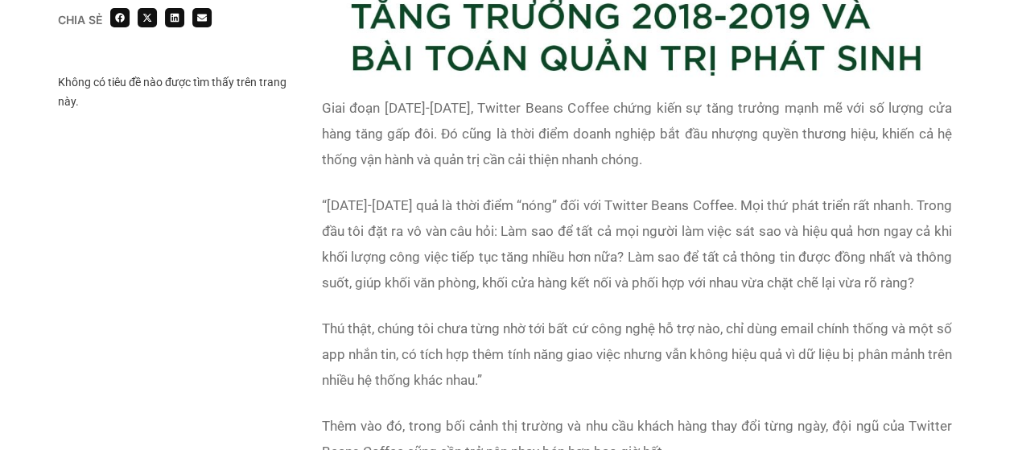
scroll to position [2174, 0]
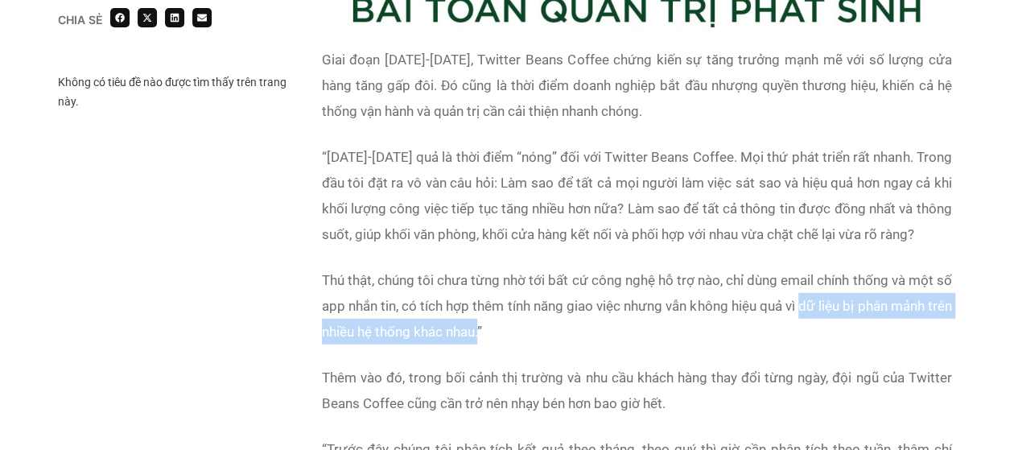
drag, startPoint x: 827, startPoint y: 278, endPoint x: 507, endPoint y: 315, distance: 321.7
click at [507, 315] on p "Thú thật, chúng tôi chưa từng nhờ tới bất cứ công nghệ hỗ trợ nào, chỉ dùng ema…" at bounding box center [637, 305] width 630 height 77
copy span "dữ liệu bị phân mảnh trên nhiều hệ thống khác nhau."
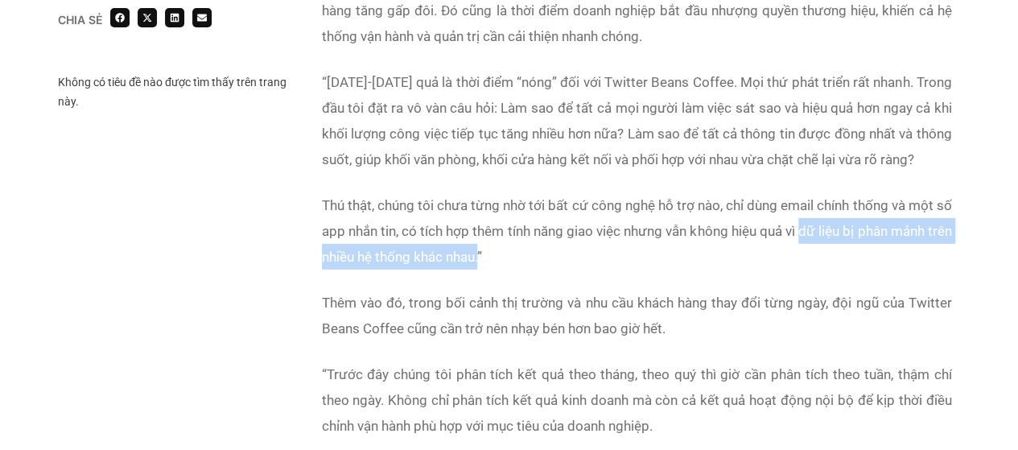
scroll to position [2335, 0]
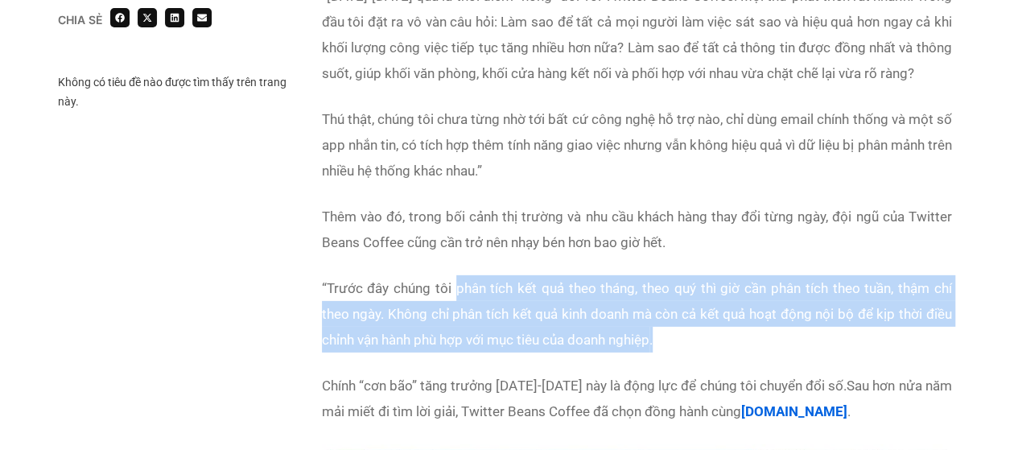
drag, startPoint x: 650, startPoint y: 318, endPoint x: 458, endPoint y: 261, distance: 200.7
click at [458, 275] on p "“ Trước đây chúng tôi phân tích kết quả theo tháng, theo quý thì giờ cần phân t…" at bounding box center [637, 313] width 630 height 77
copy p "phân tích kết quả theo tháng, theo quý thì giờ cần phân tích theo tuần, thậm ch…"
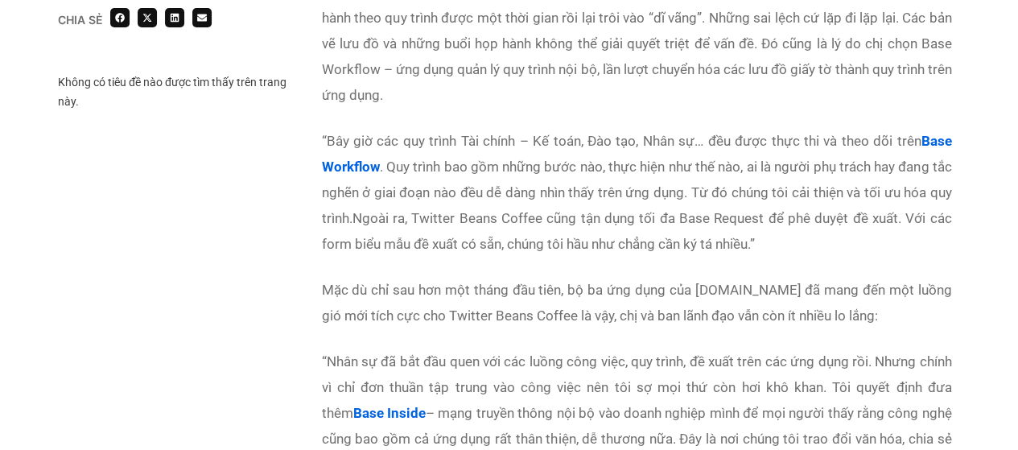
scroll to position [4267, 0]
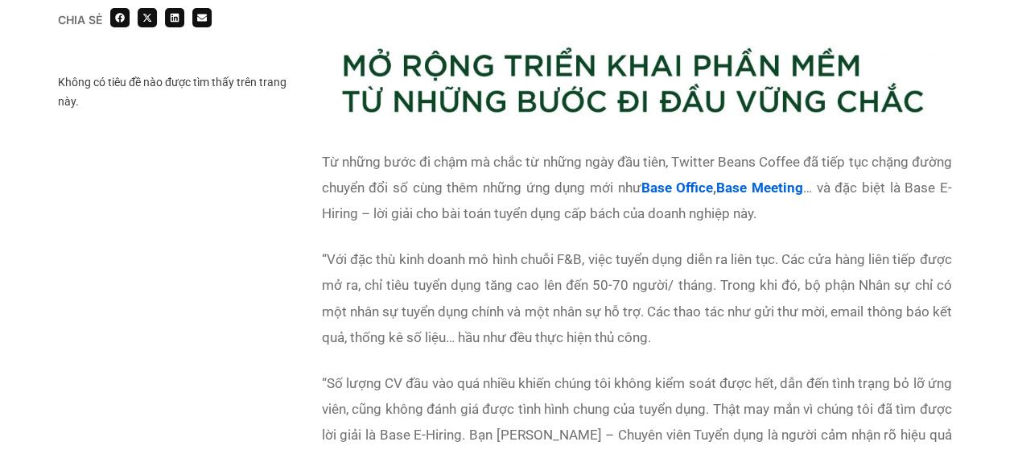
drag, startPoint x: 327, startPoint y: 231, endPoint x: 684, endPoint y: 311, distance: 366.2
click at [684, 311] on p "“Với đặc thù kinh doanh mô hình chuỗi F&B, việc tuyển dụng diễn ra liên tục. Cá…" at bounding box center [637, 297] width 630 height 103
copy span "Với đặc thù kinh doanh mô hình chuỗi F&B, việc tuyển dụng diễn ra liên tục. Các…"
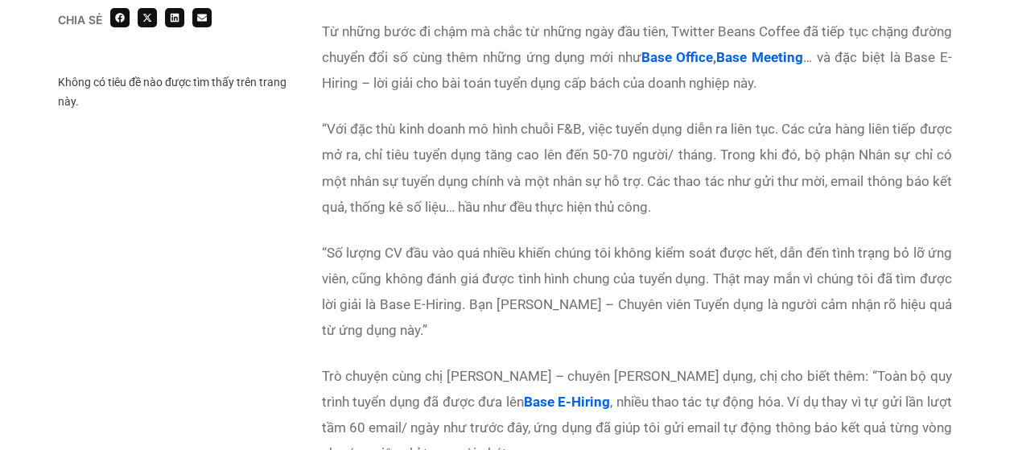
scroll to position [4428, 0]
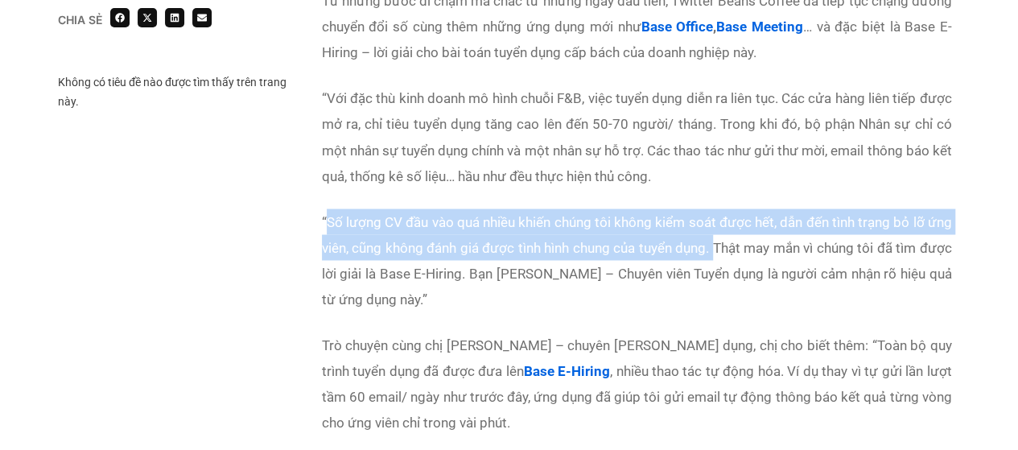
drag, startPoint x: 327, startPoint y: 194, endPoint x: 713, endPoint y: 229, distance: 388.0
click at [713, 229] on span "“Số lượng CV đầu vào quá nhiều khiến chúng tôi không kiểm soát được hết, dẫn đế…" at bounding box center [637, 259] width 630 height 93
copy span "Số lượng CV đầu vào quá nhiều khiến chúng tôi không kiểm soát được hết, dẫn đến…"
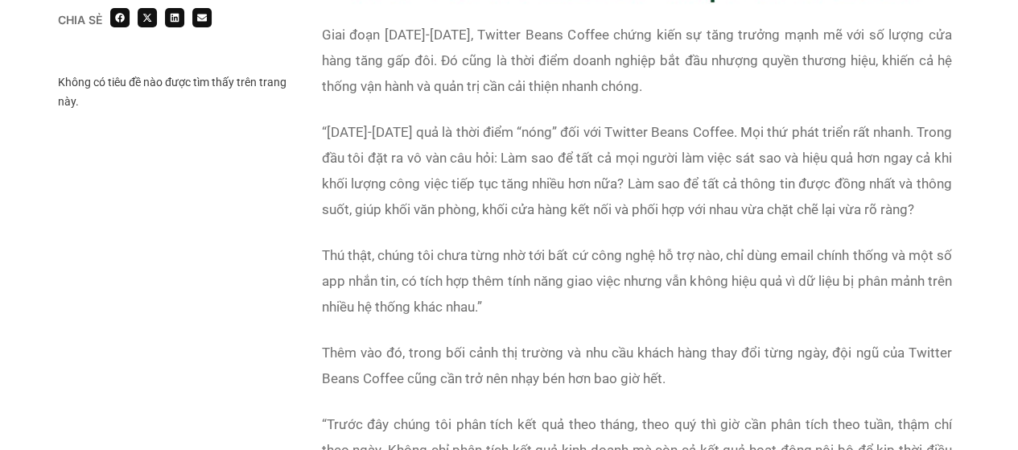
scroll to position [2174, 0]
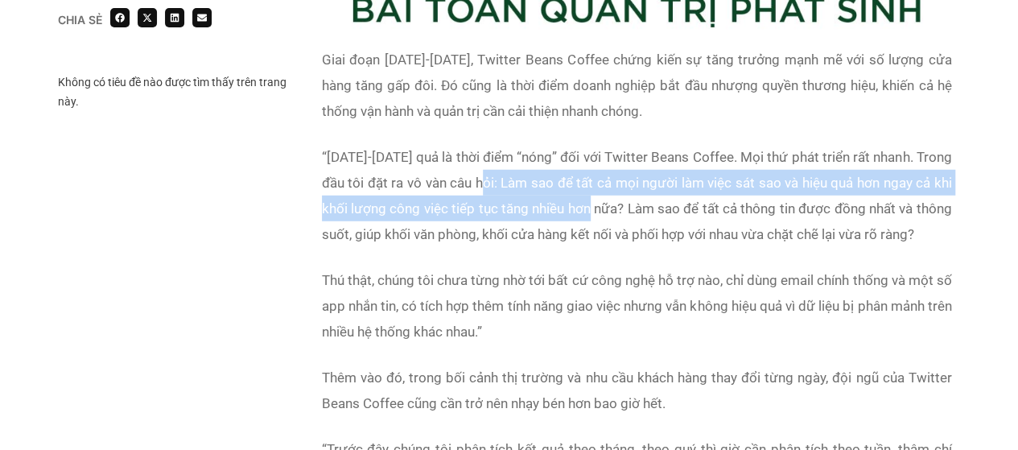
drag, startPoint x: 501, startPoint y: 155, endPoint x: 618, endPoint y: 189, distance: 122.3
click at [618, 189] on span "[DATE]-[DATE] quả là thời điểm “nóng” đối với Twitter Beans Coffee. Mọi thứ phá…" at bounding box center [637, 195] width 630 height 93
copy span "Làm sao để tất cả mọi người làm việc sát sao và hiệu quả hơn ngay cả khi khối l…"
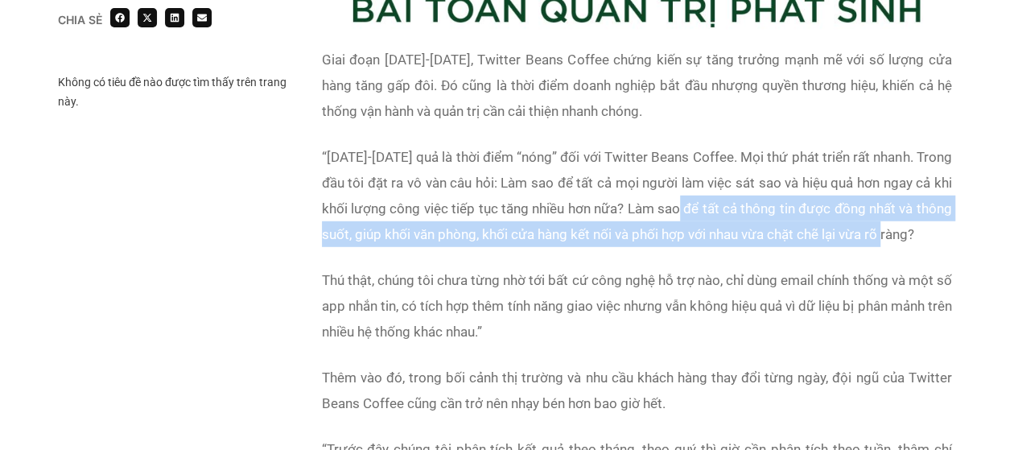
drag, startPoint x: 702, startPoint y: 184, endPoint x: 911, endPoint y: 211, distance: 211.1
click at [911, 211] on span "[DATE]-[DATE] quả là thời điểm “nóng” đối với Twitter Beans Coffee. Mọi thứ phá…" at bounding box center [637, 195] width 630 height 93
copy span "tất cả thông tin được đồng nhất và thông suốt, giúp khối văn phòng, khối cửa hà…"
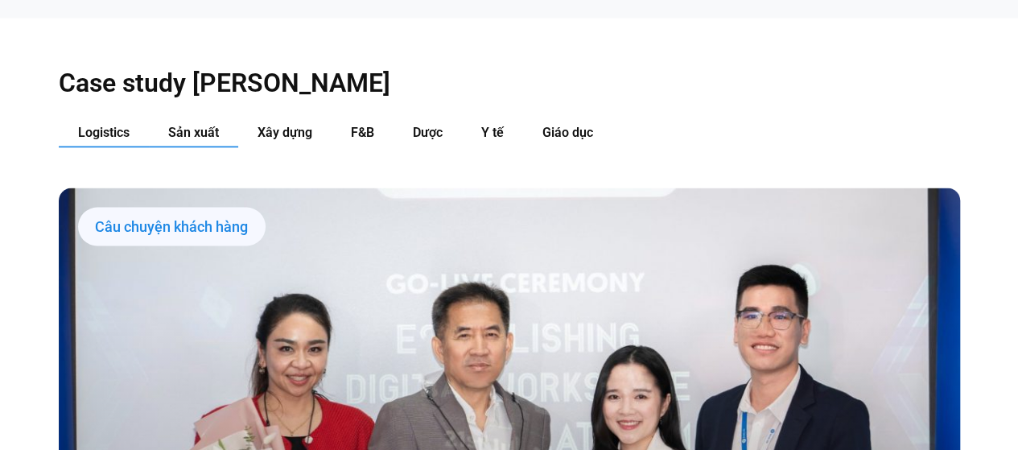
scroll to position [1594, 0]
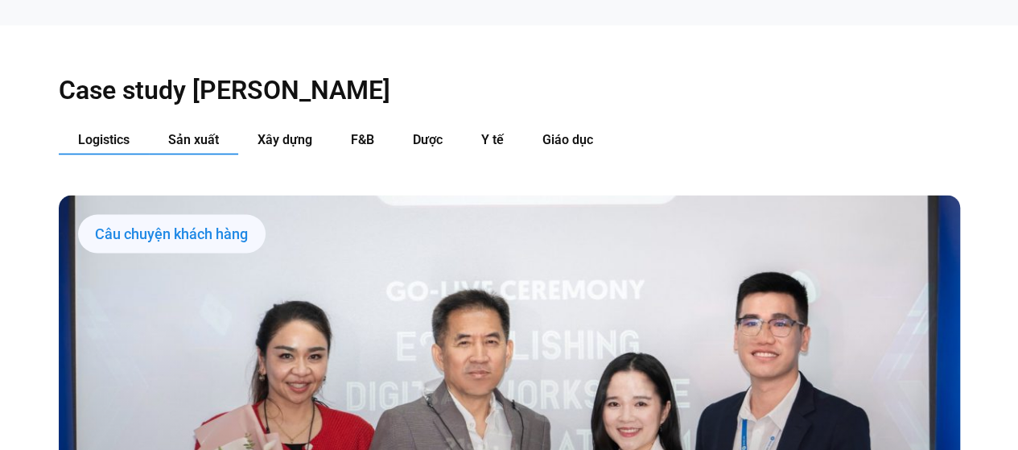
click at [203, 132] on span "Sản xuất" at bounding box center [193, 139] width 51 height 15
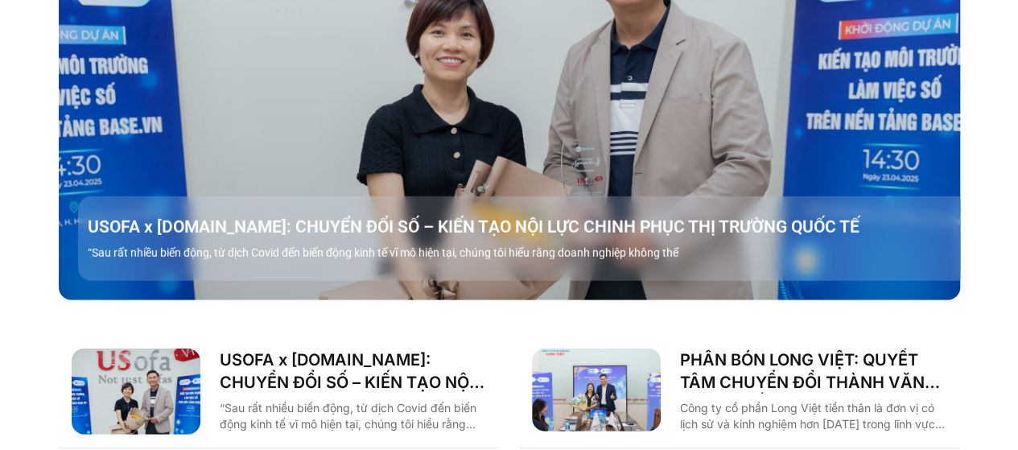
scroll to position [2238, 0]
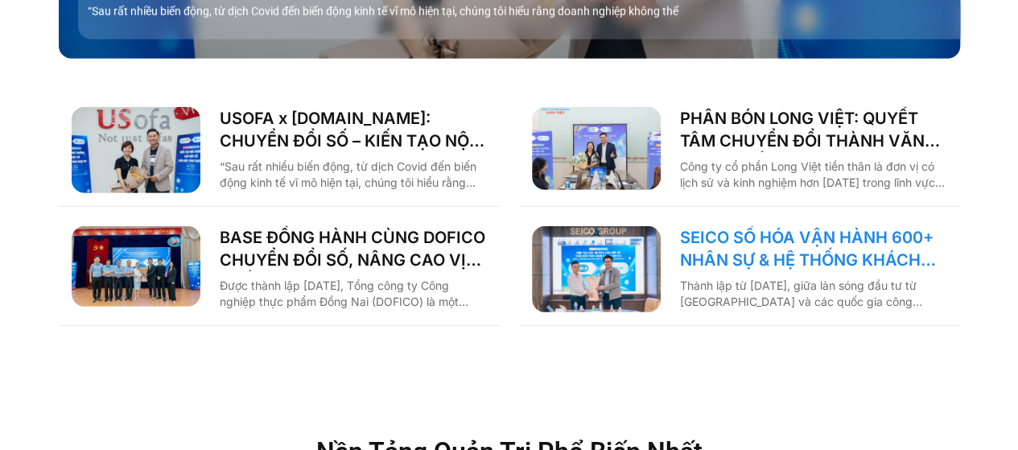
drag, startPoint x: 380, startPoint y: 225, endPoint x: 730, endPoint y: 213, distance: 350.4
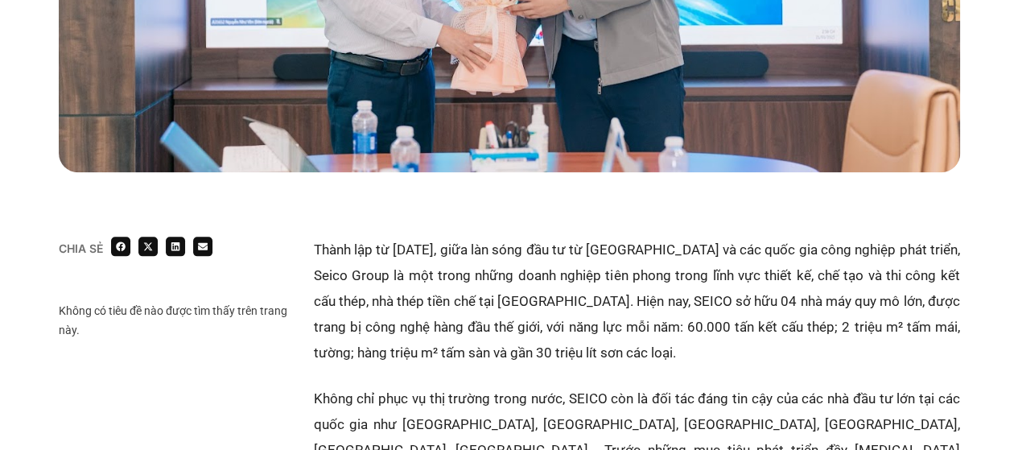
scroll to position [725, 0]
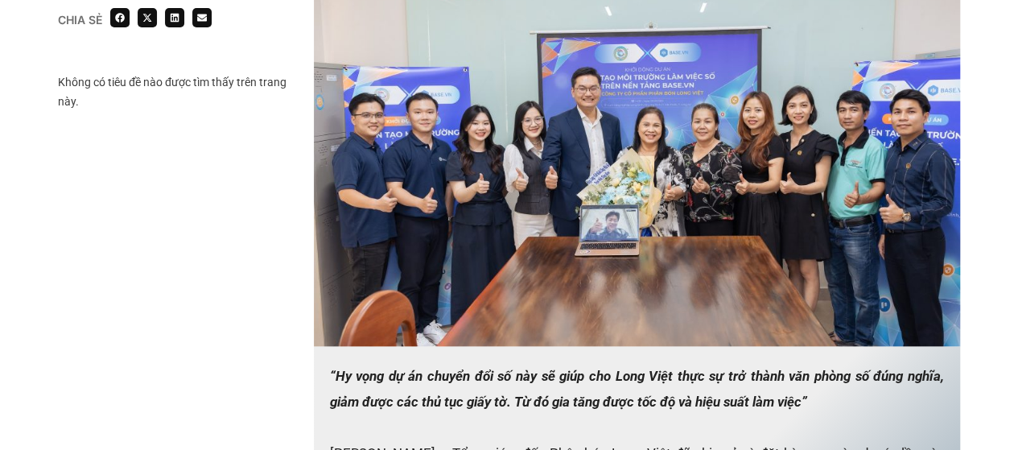
scroll to position [1530, 0]
